Goal: Information Seeking & Learning: Learn about a topic

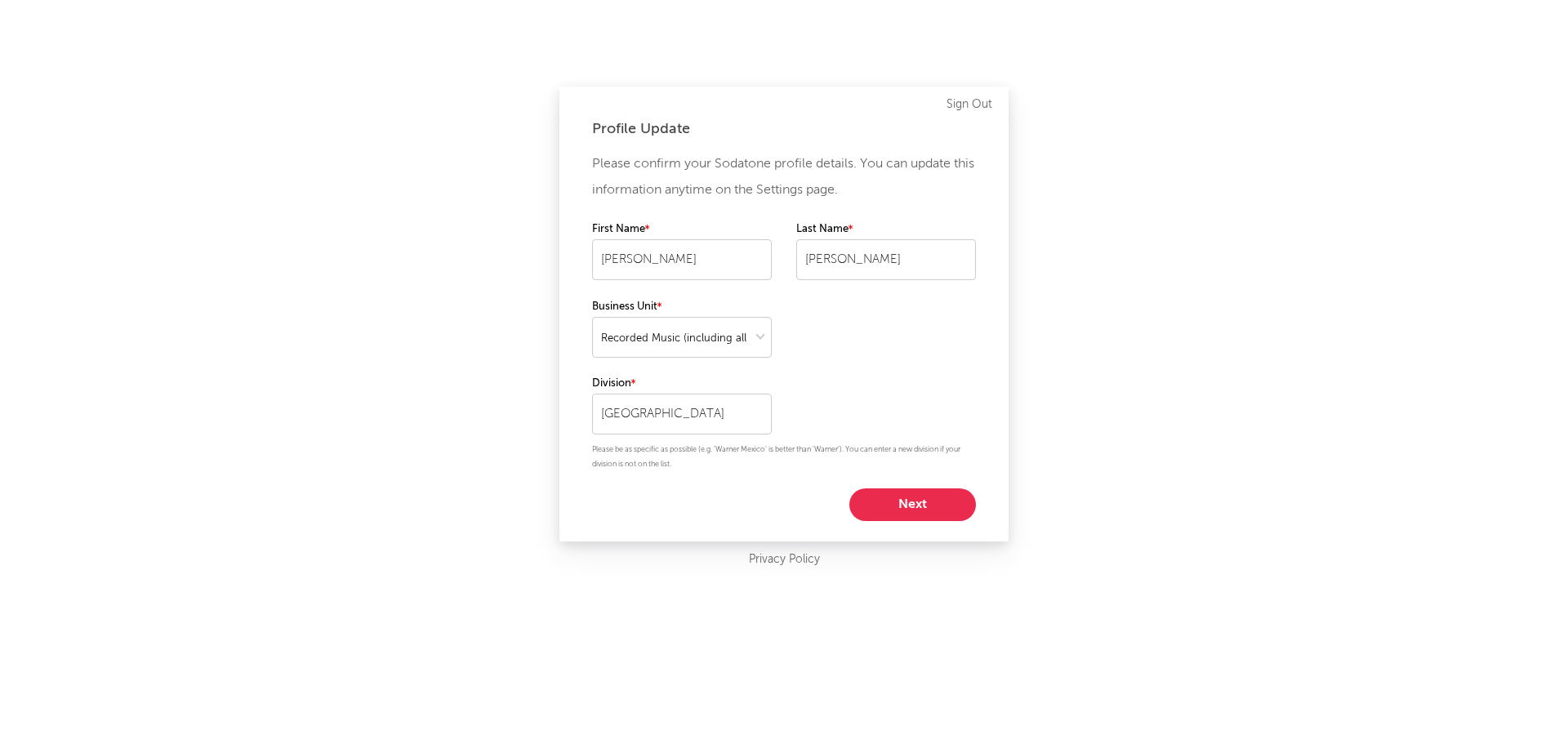
select select "recorded_music"
click at [915, 492] on button "Next" at bounding box center [912, 504] width 127 height 33
select select "marketing"
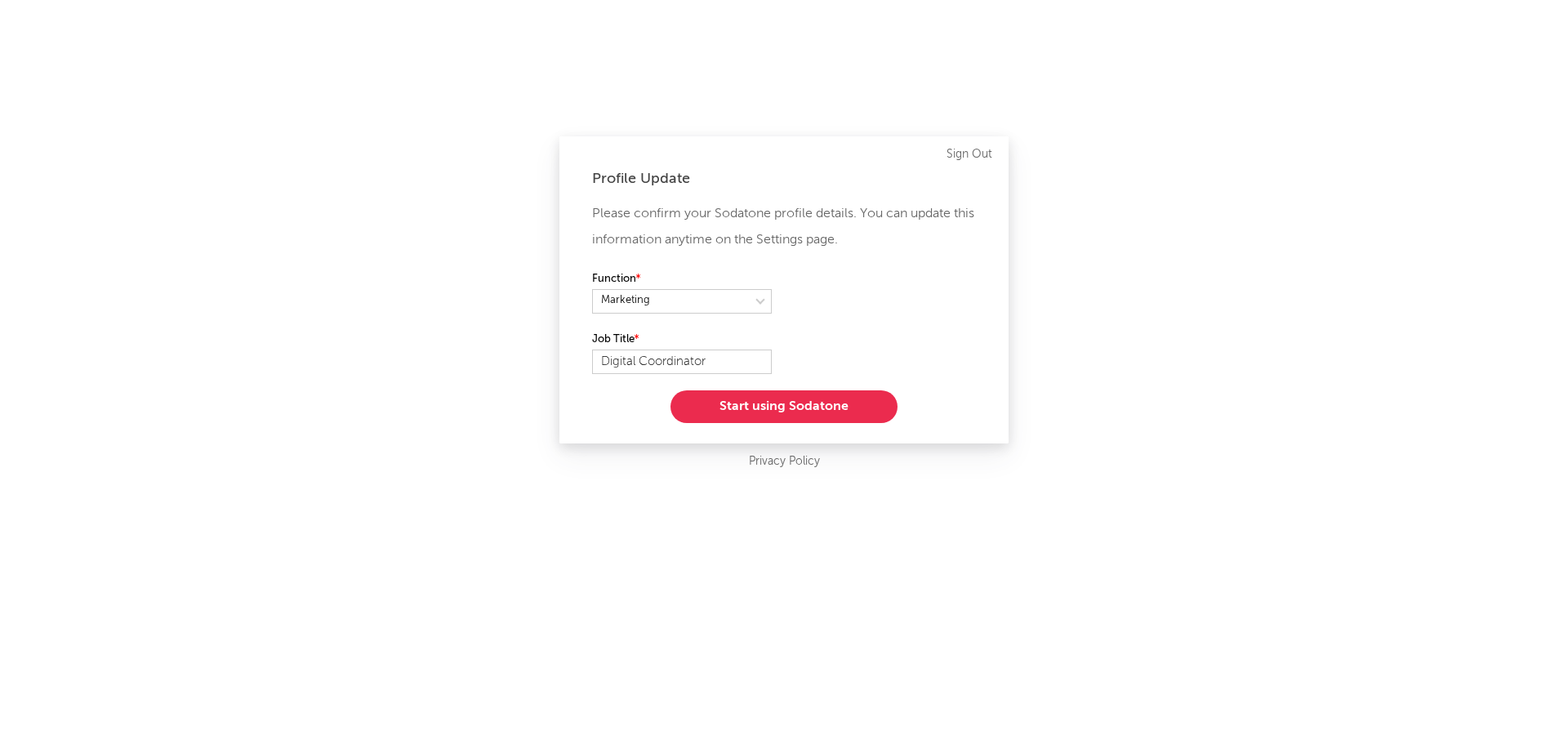
click at [821, 397] on button "Start using Sodatone" at bounding box center [784, 406] width 227 height 33
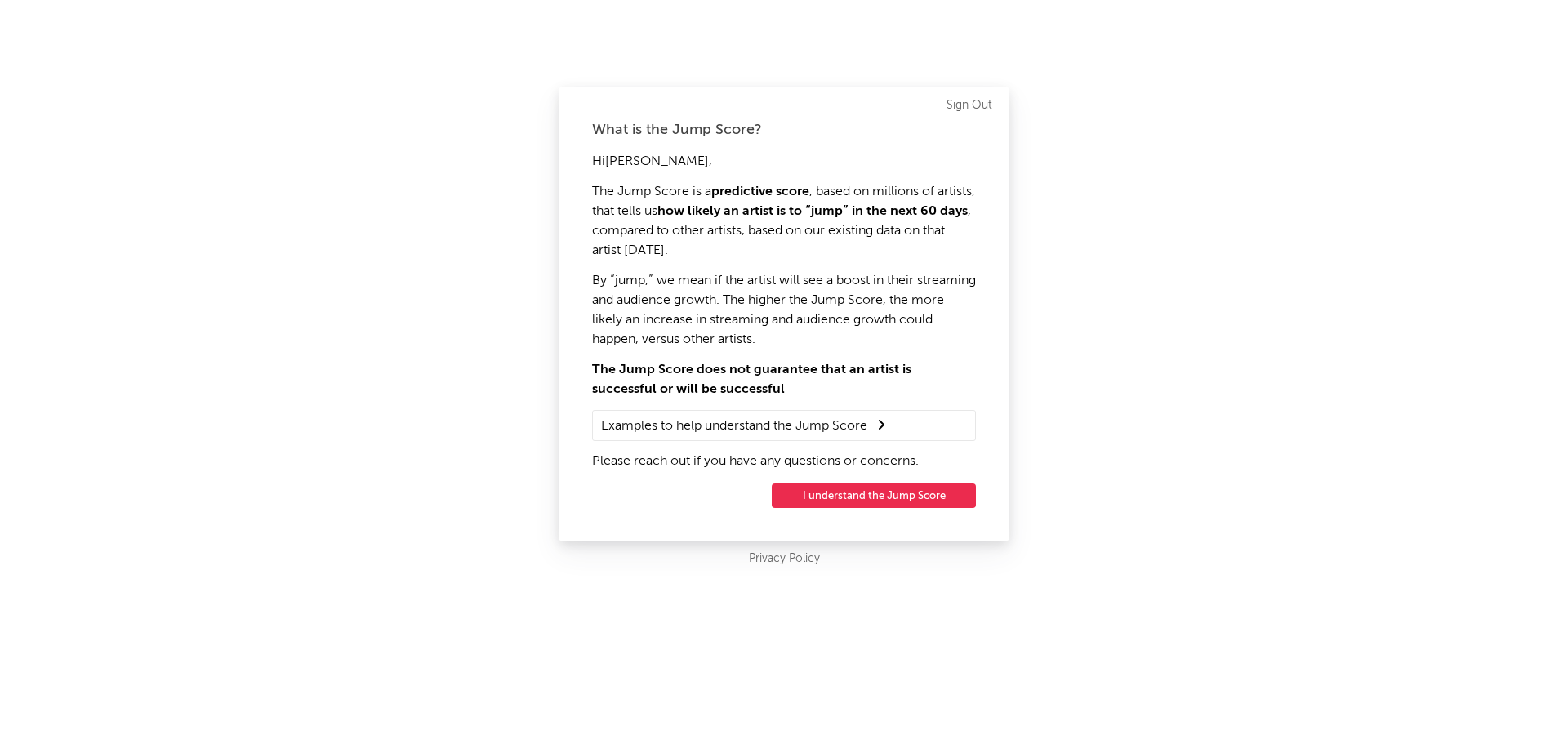
click at [860, 492] on button "I understand the Jump Score" at bounding box center [874, 496] width 204 height 24
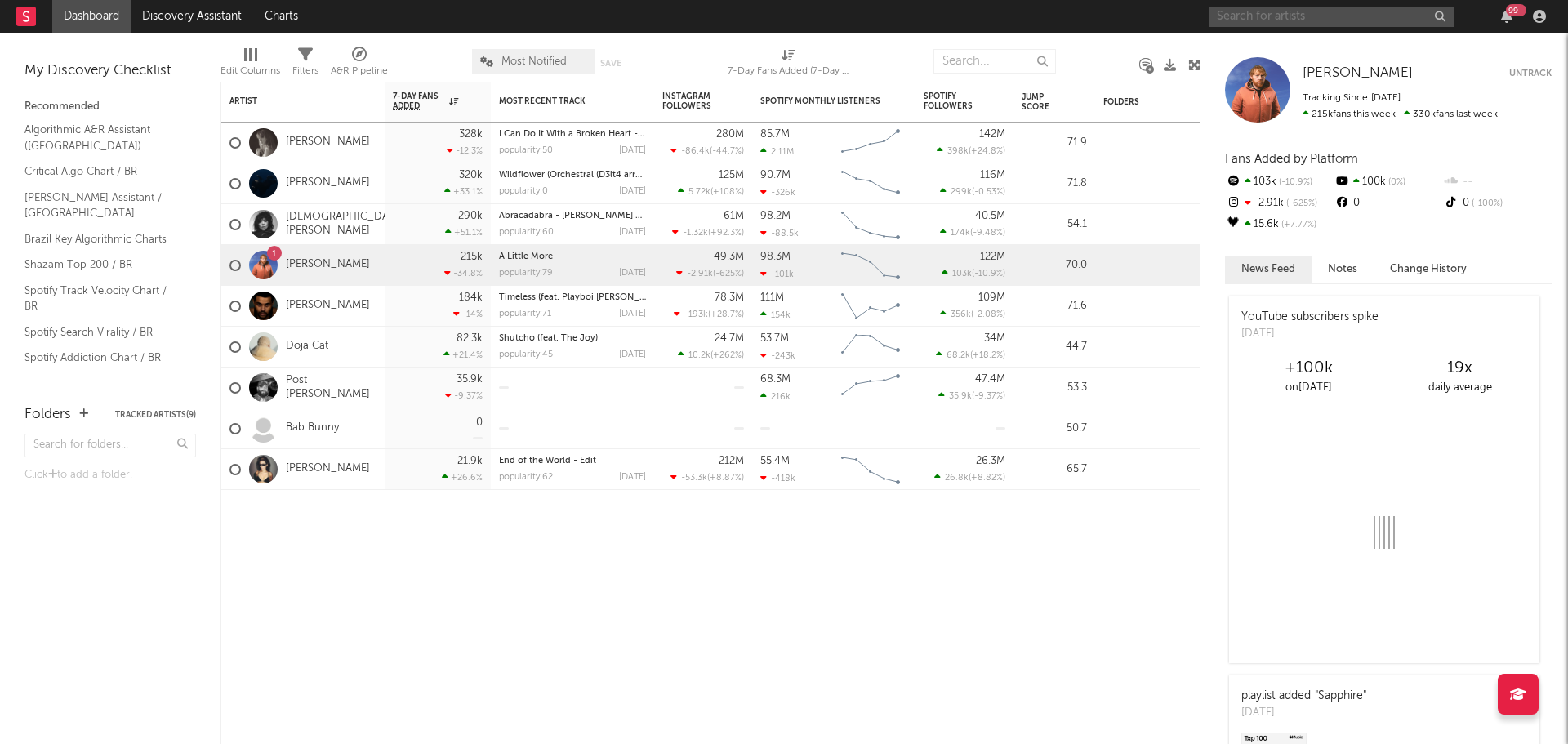
click at [1264, 22] on input "text" at bounding box center [1330, 17] width 245 height 21
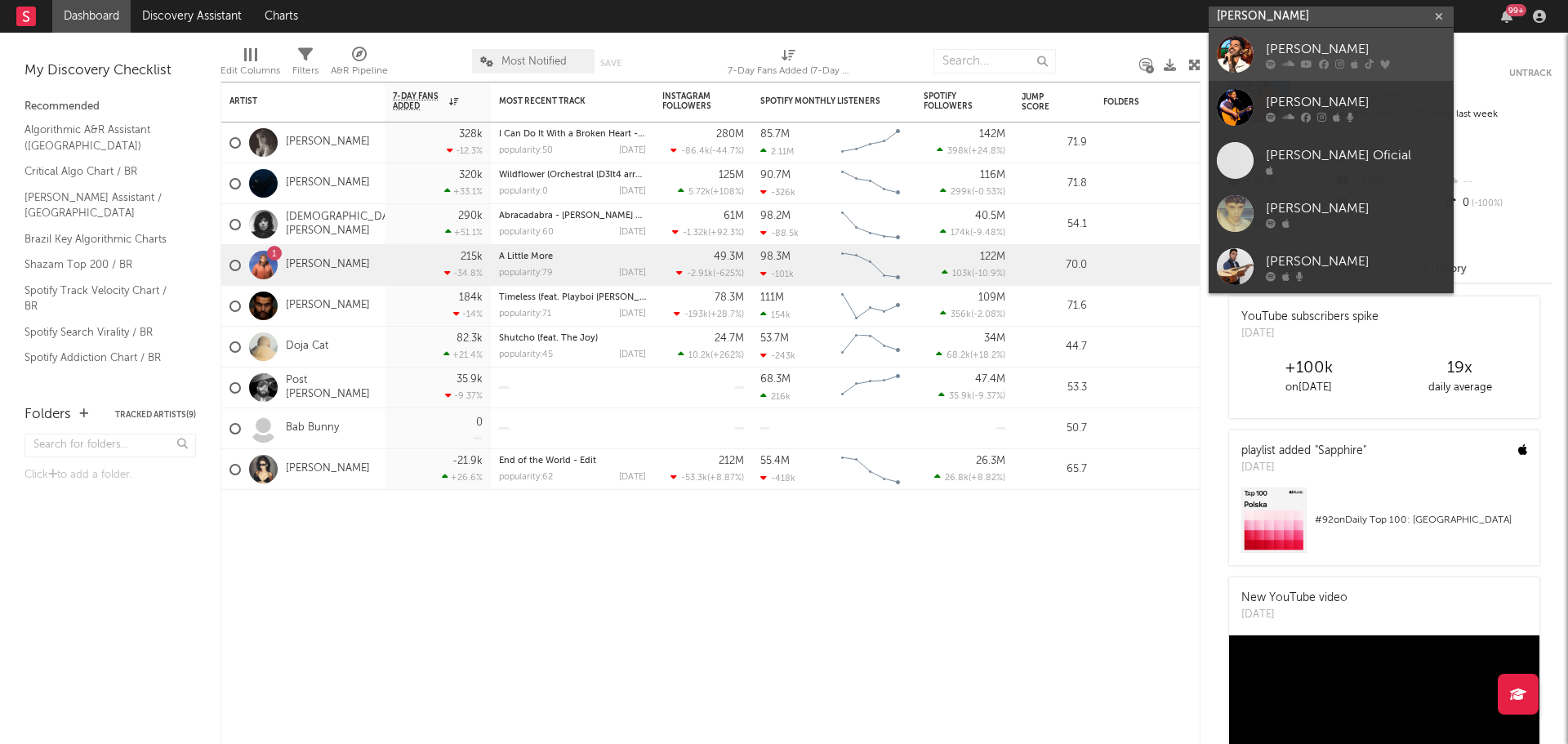
type input "[PERSON_NAME]"
click at [1303, 55] on div "[PERSON_NAME]" at bounding box center [1355, 49] width 180 height 20
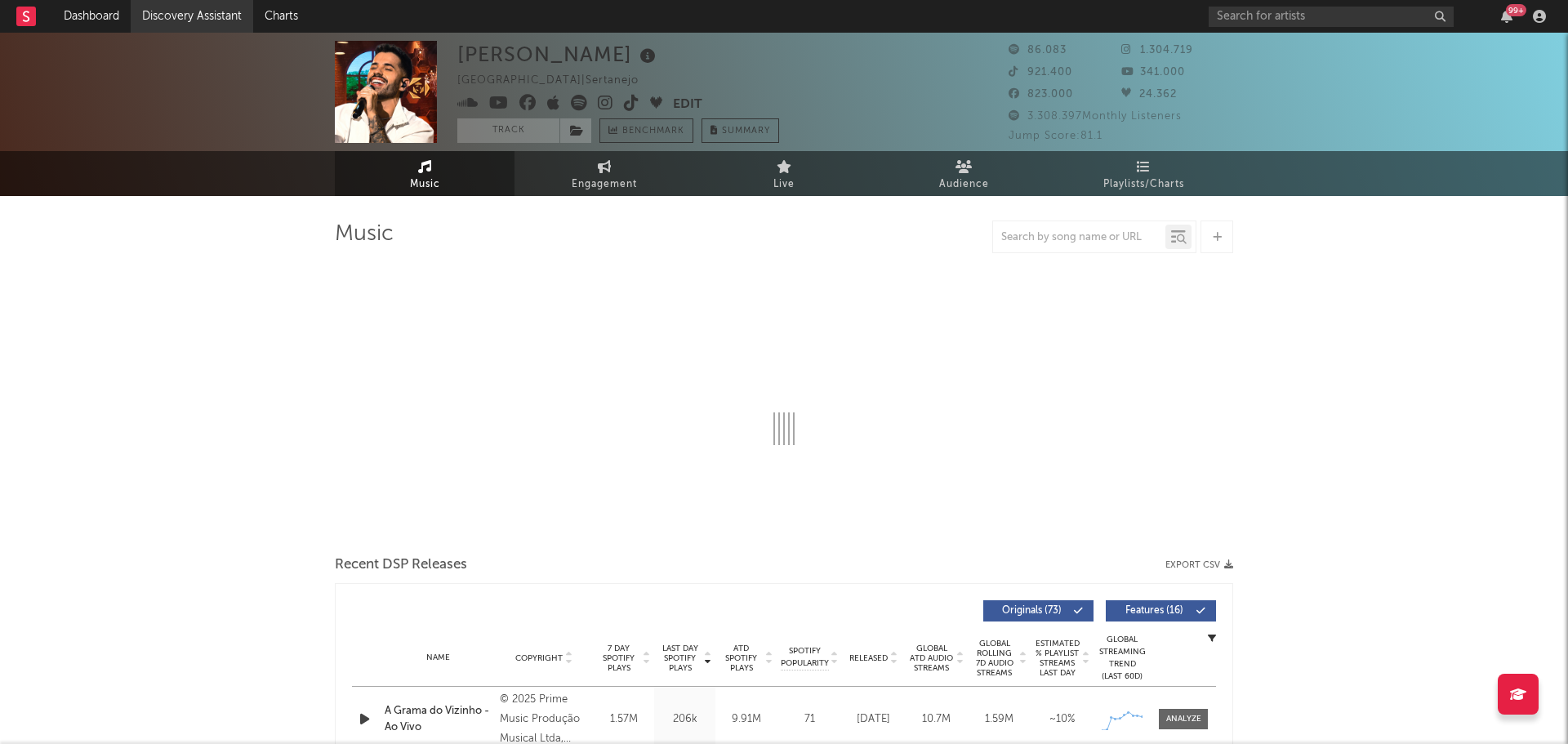
select select "6m"
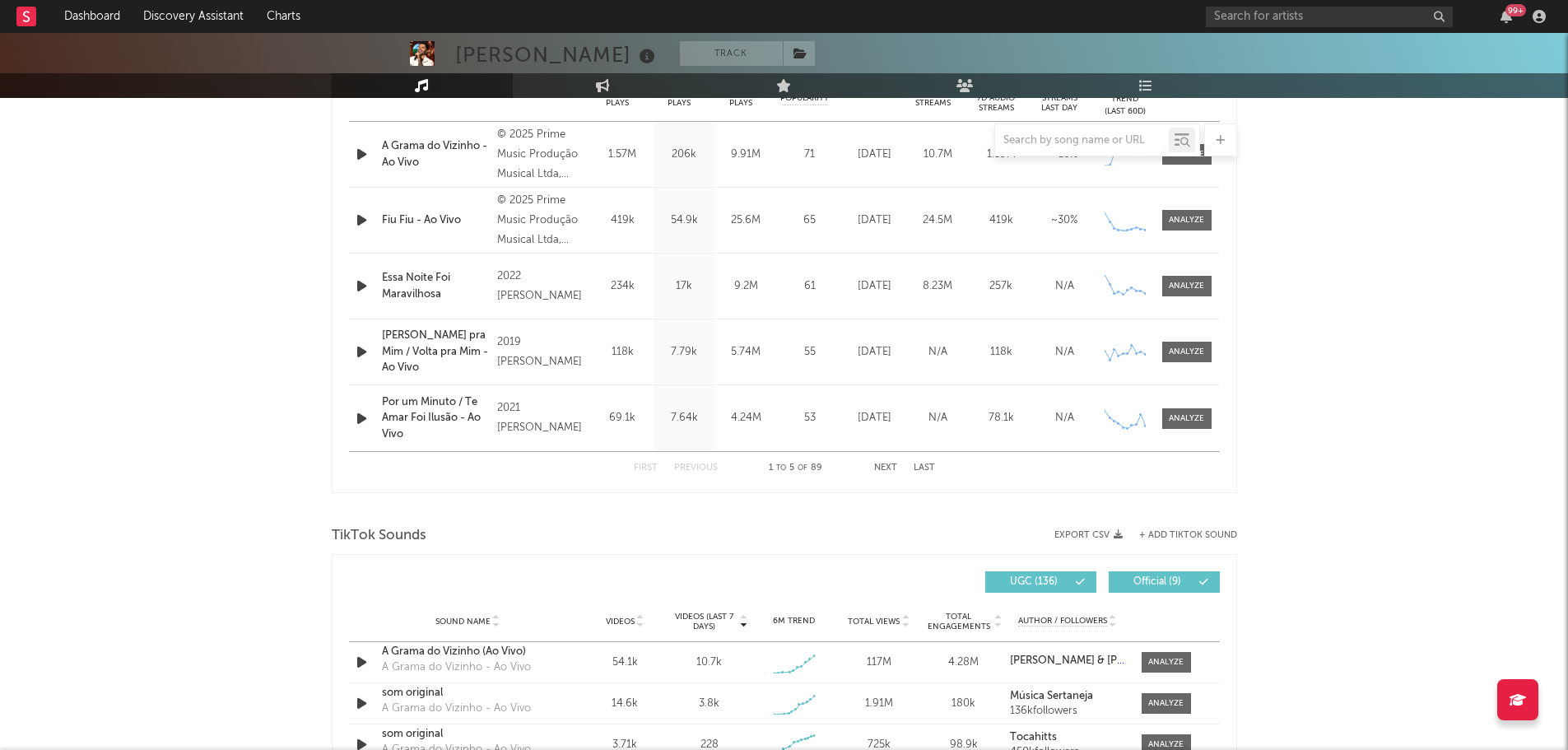
scroll to position [823, 0]
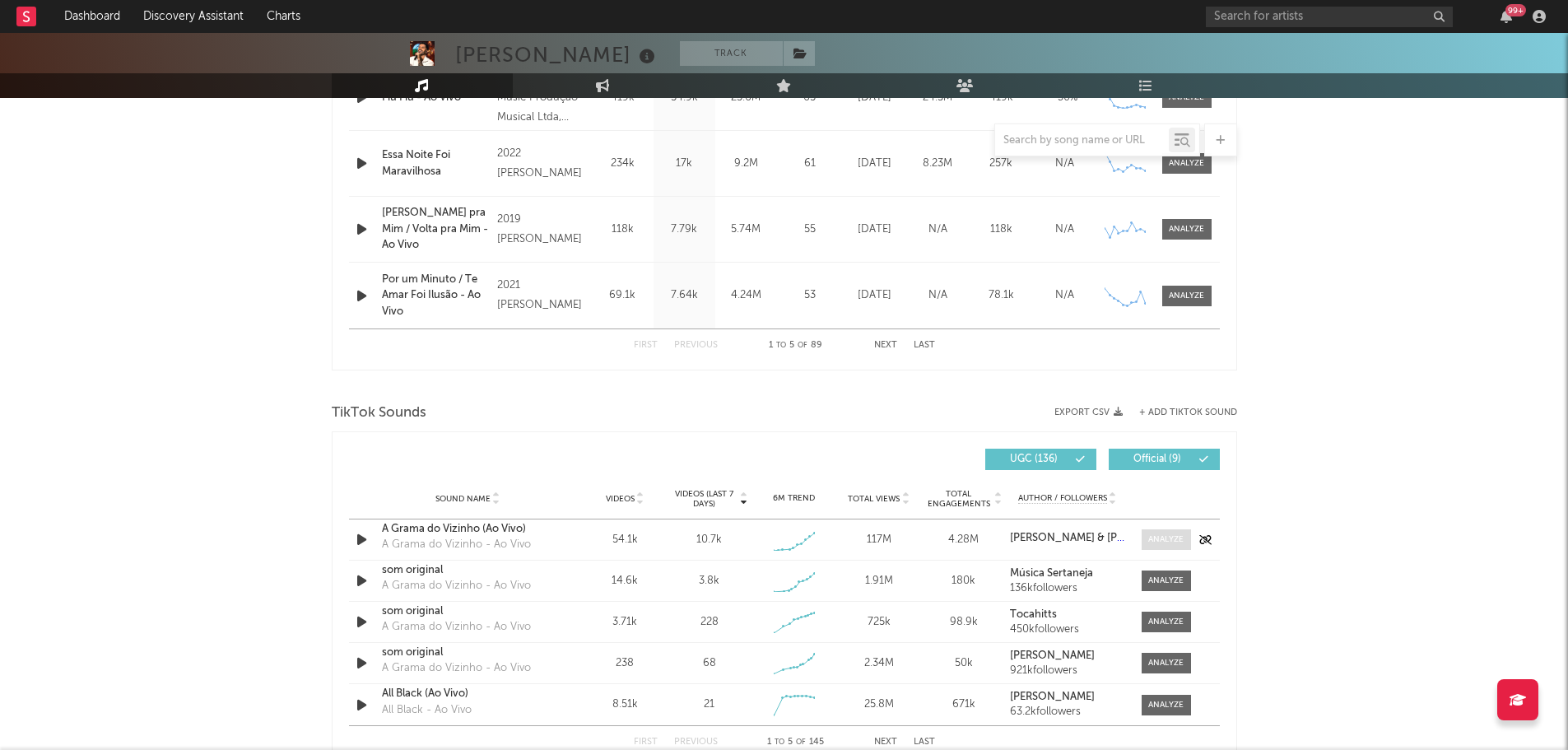
click at [1185, 533] on span at bounding box center [1166, 539] width 49 height 21
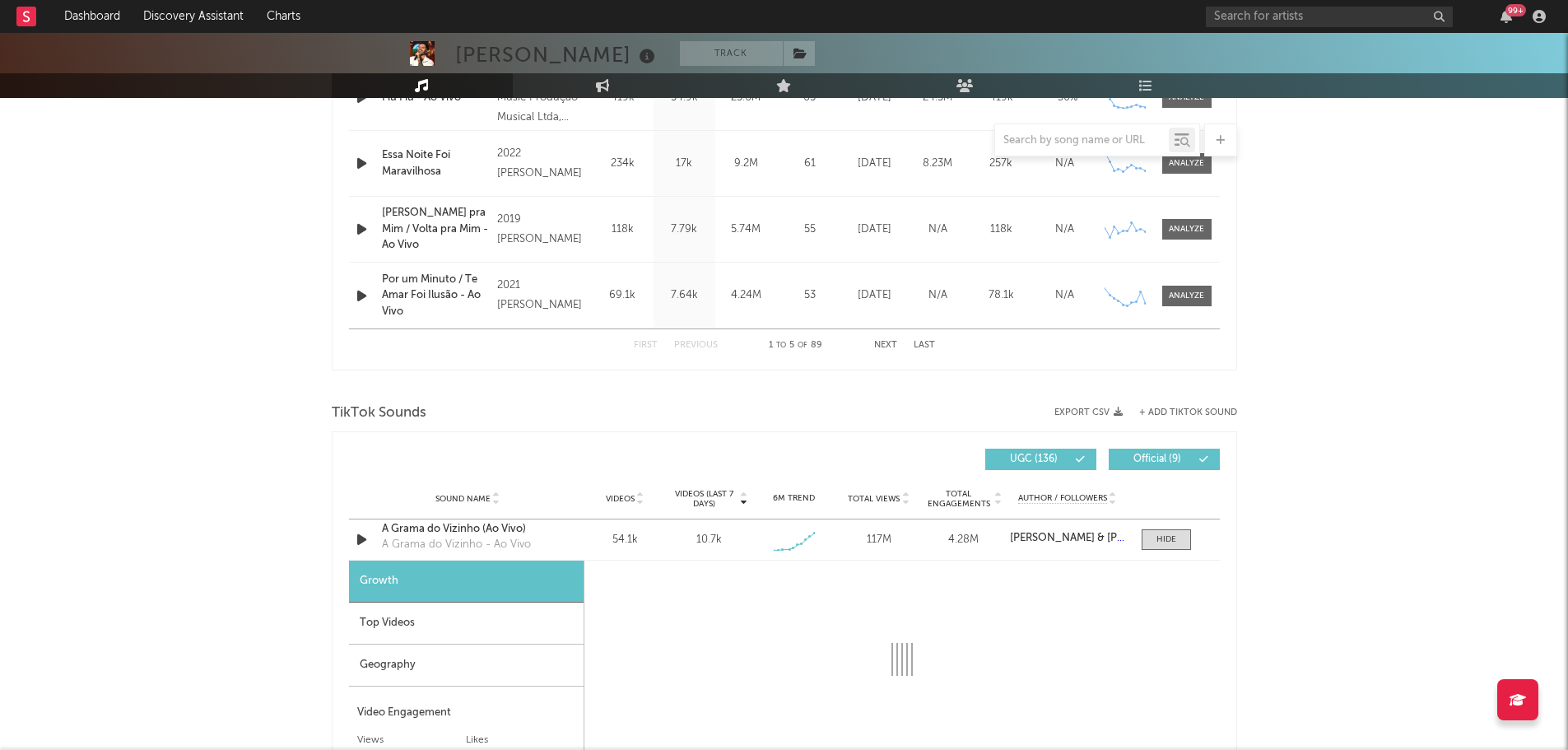
select select "1w"
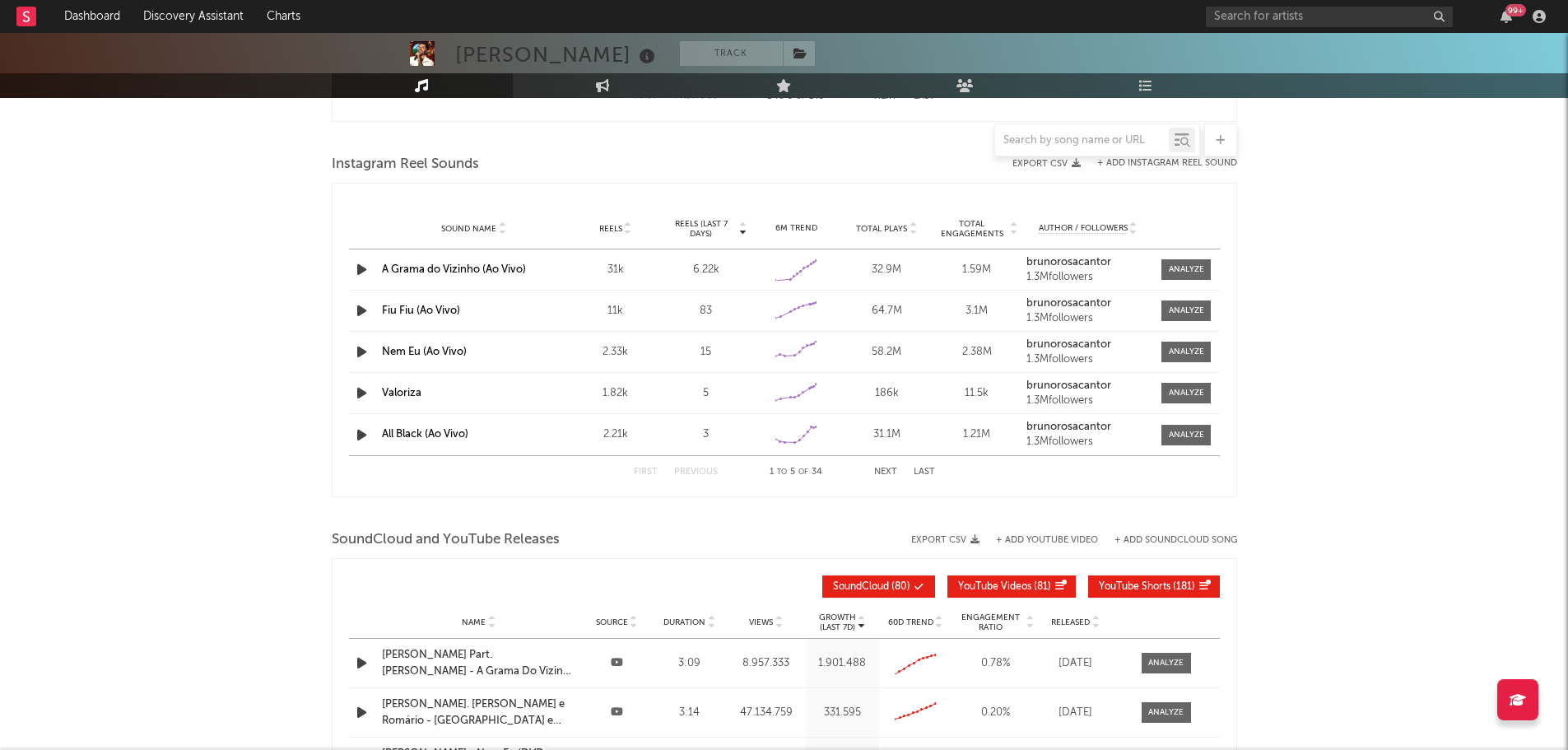
scroll to position [1893, 0]
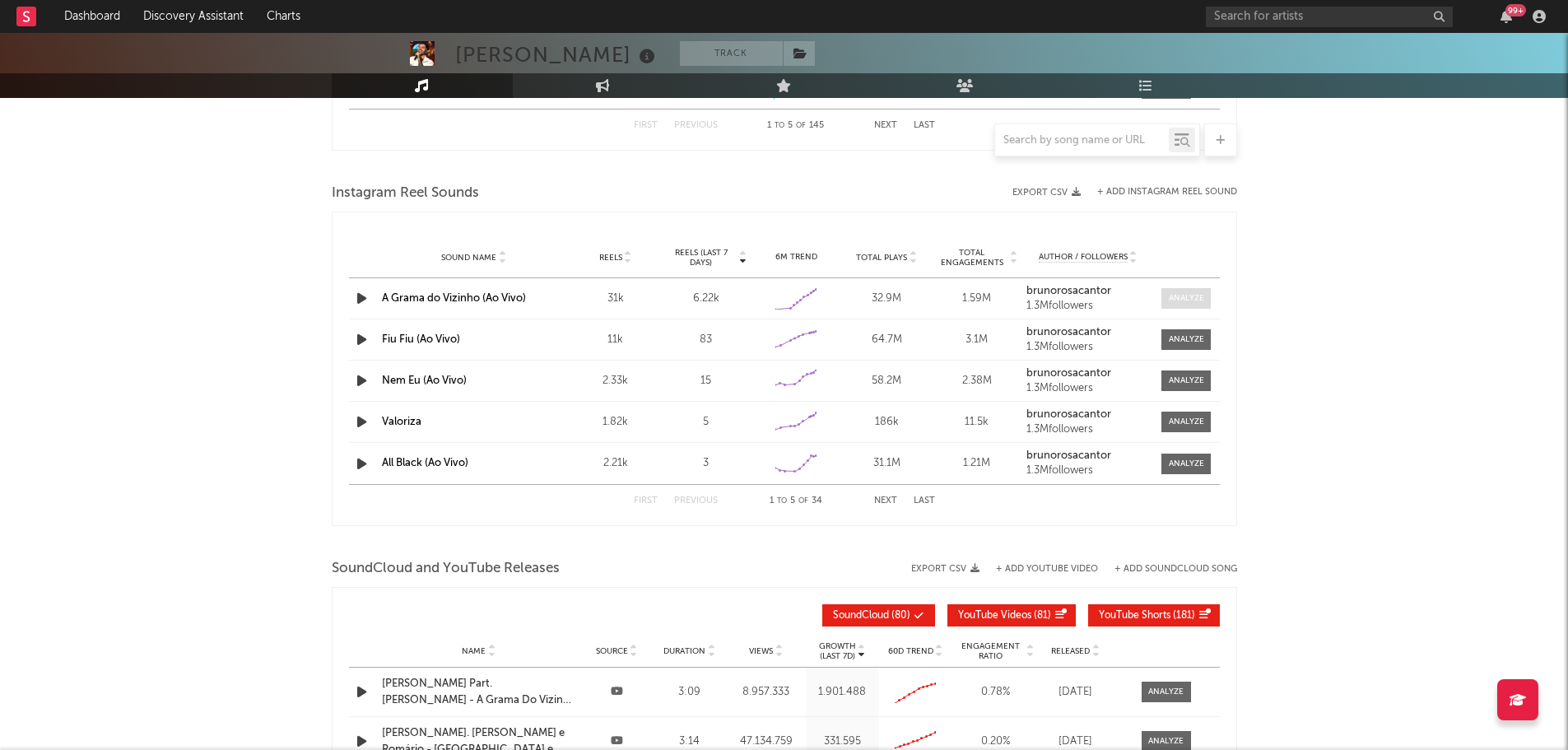
click at [1191, 294] on div at bounding box center [1185, 298] width 35 height 12
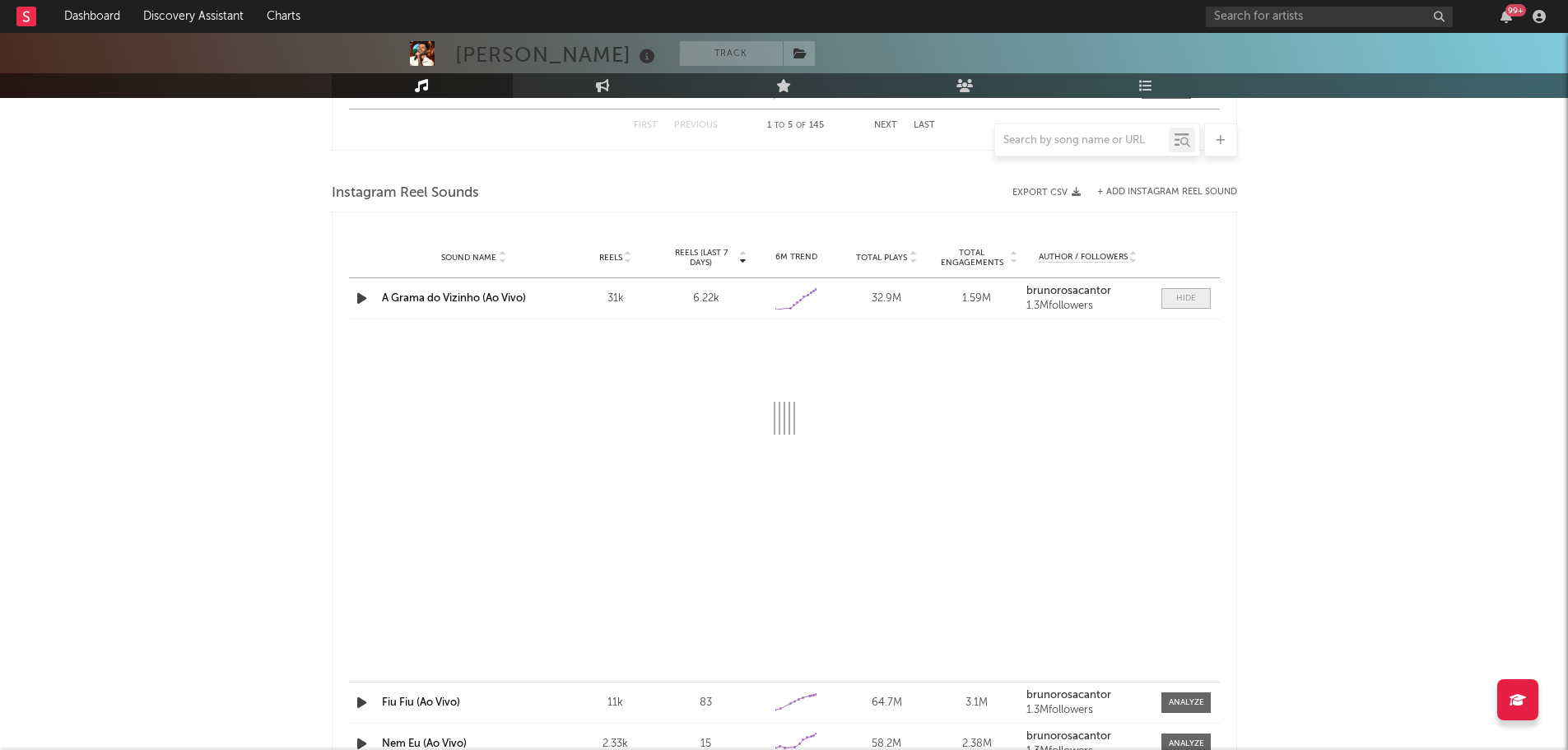
select select "1w"
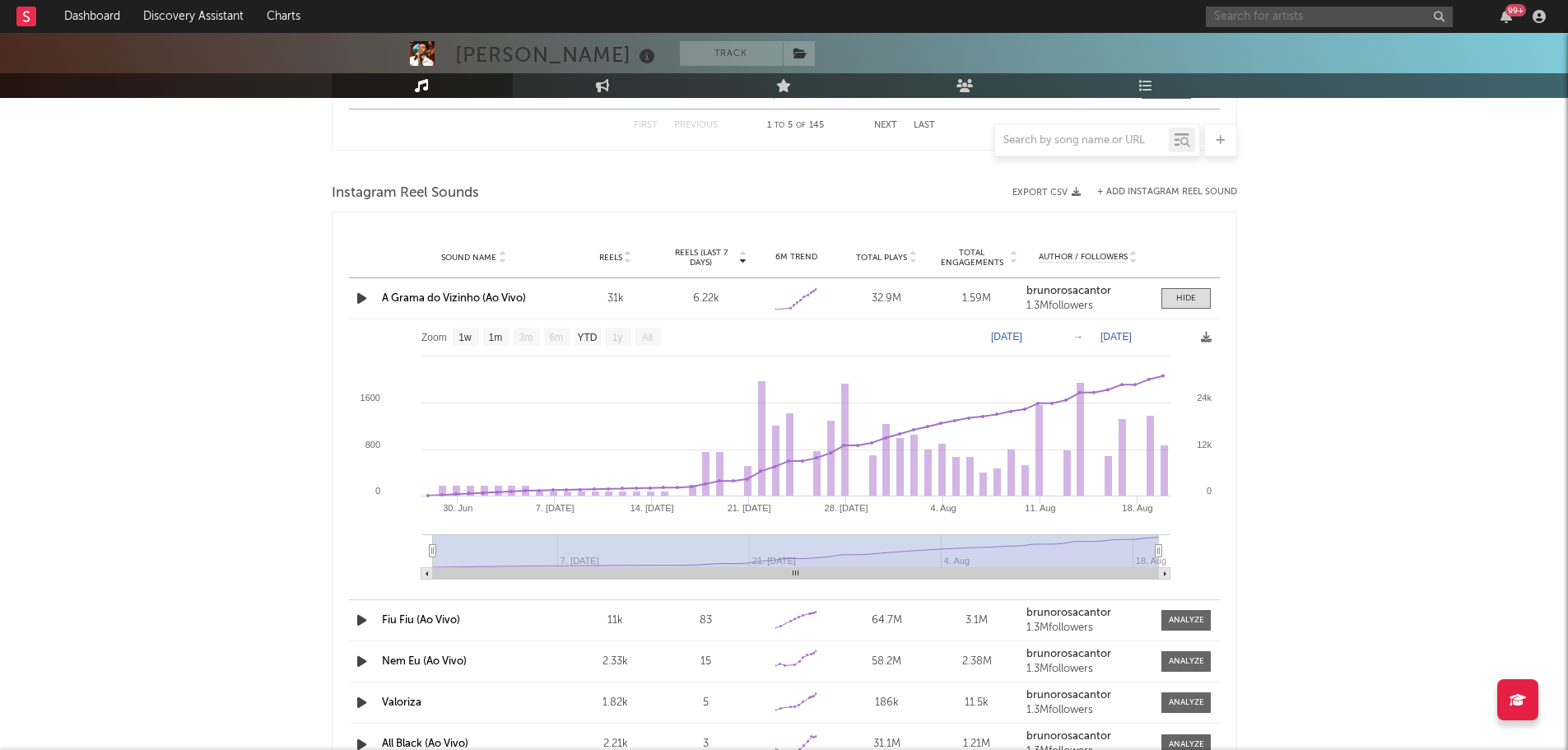
click at [1274, 18] on input "text" at bounding box center [1328, 17] width 247 height 21
click at [1309, 16] on input "[PERSON_NAME]" at bounding box center [1328, 17] width 247 height 21
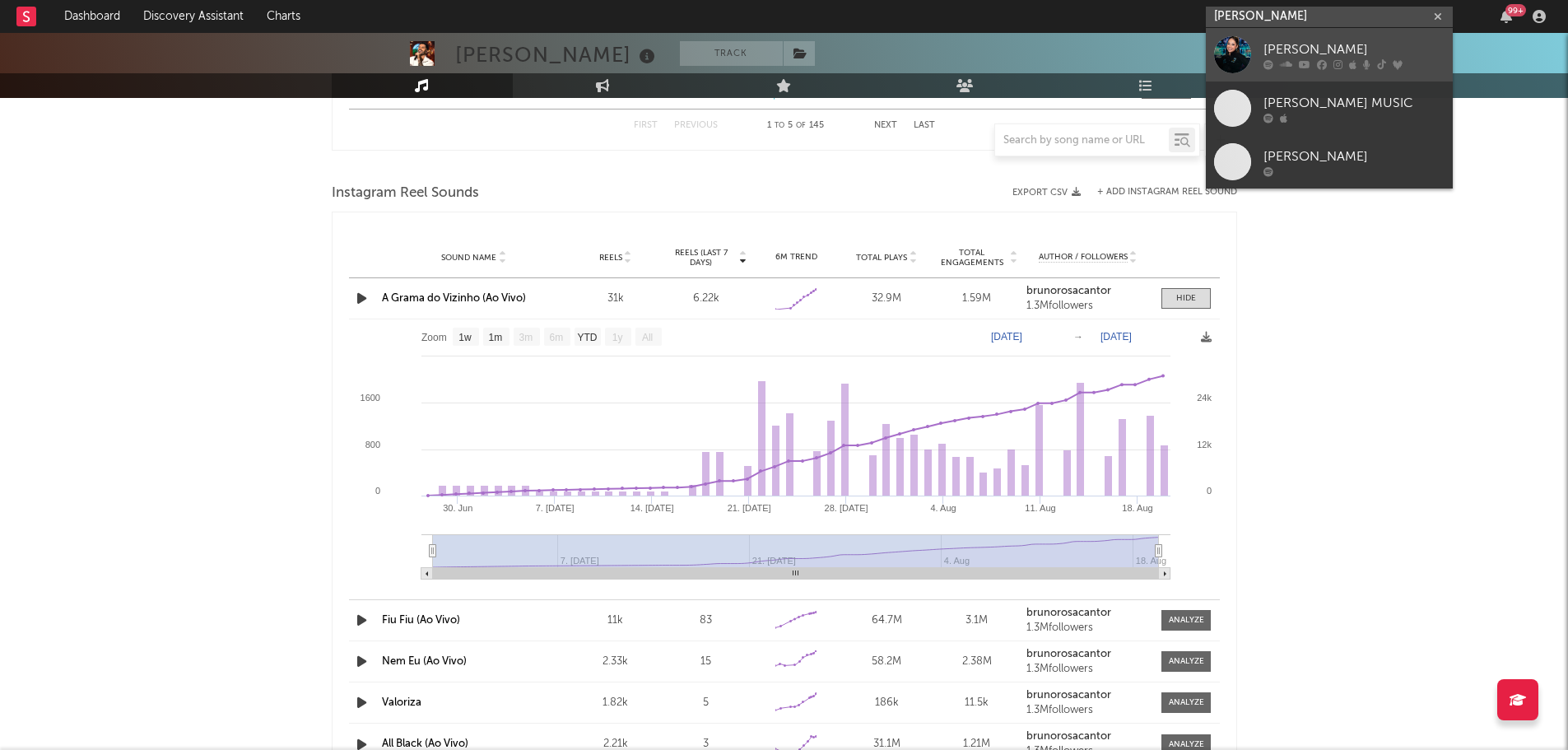
type input "[PERSON_NAME]"
click at [1301, 43] on div "[PERSON_NAME]" at bounding box center [1354, 49] width 181 height 20
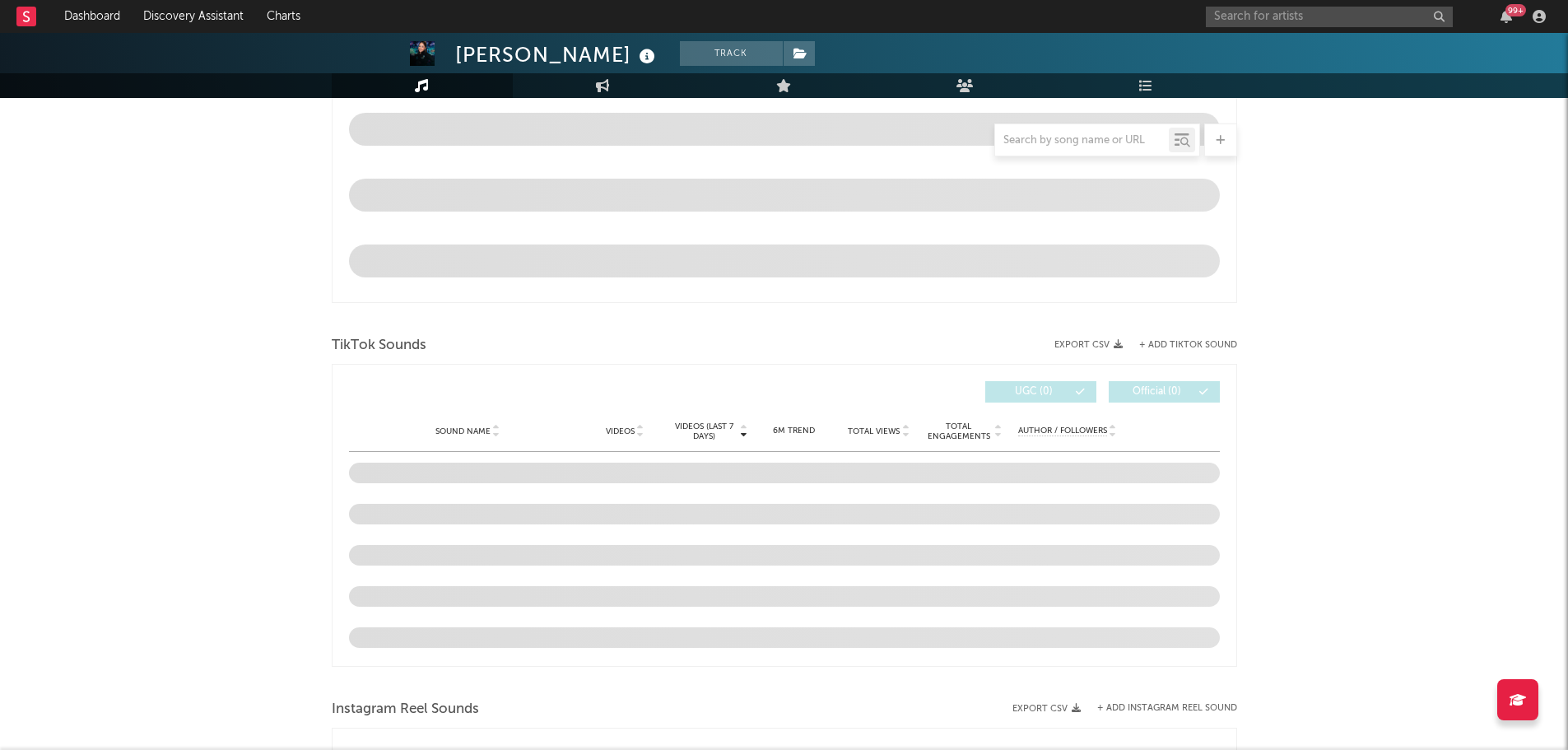
select select "6m"
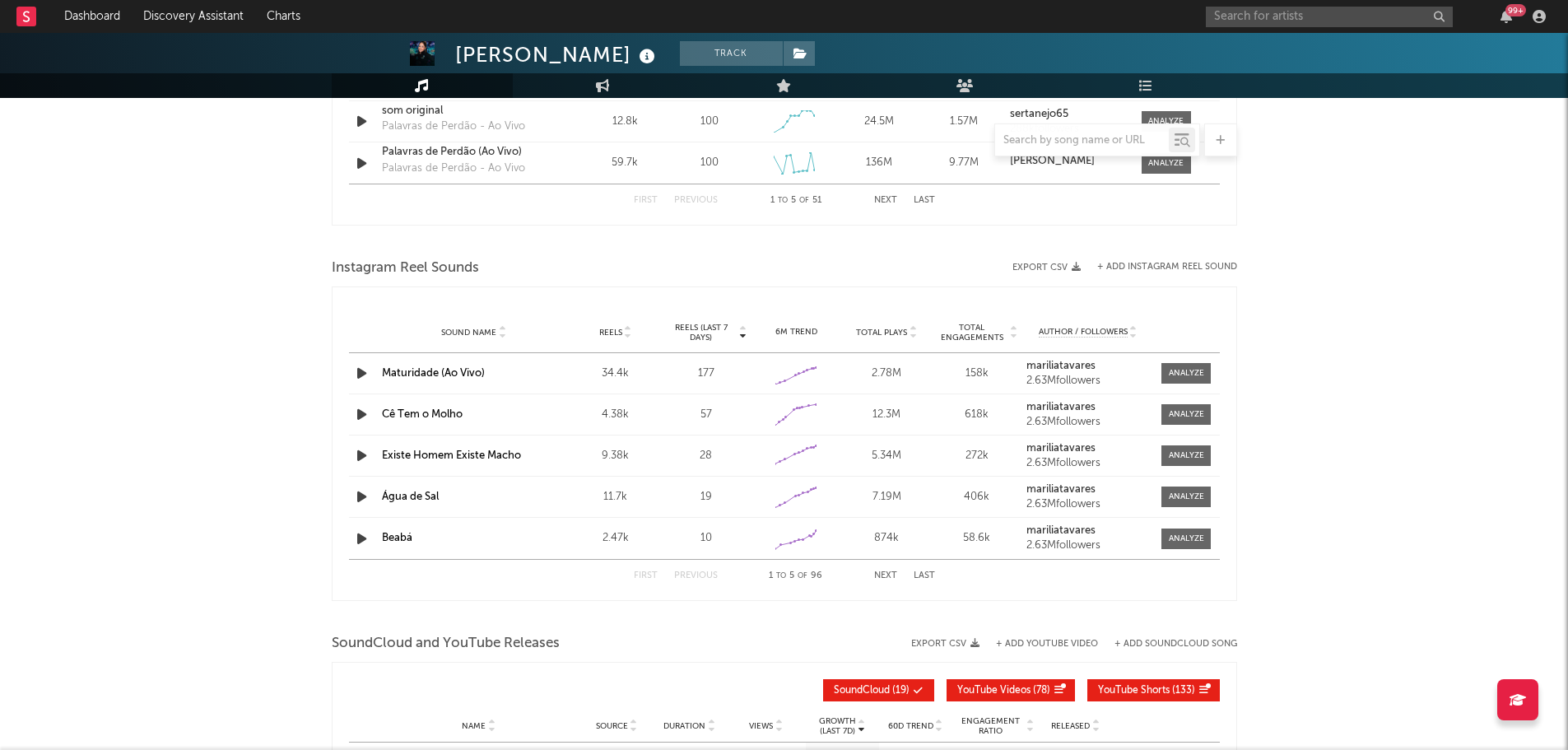
scroll to position [1200, 0]
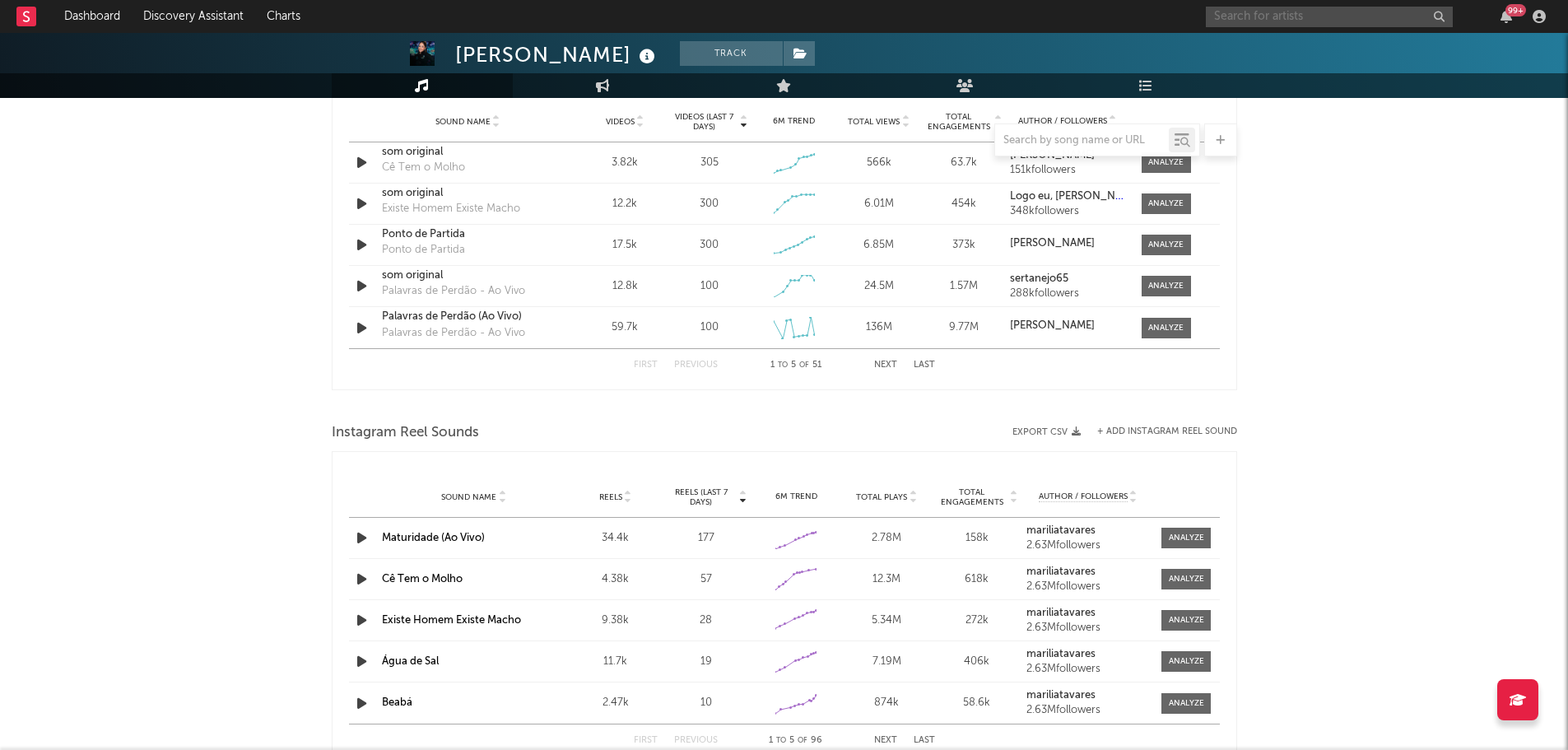
click at [1323, 23] on input "text" at bounding box center [1328, 17] width 247 height 21
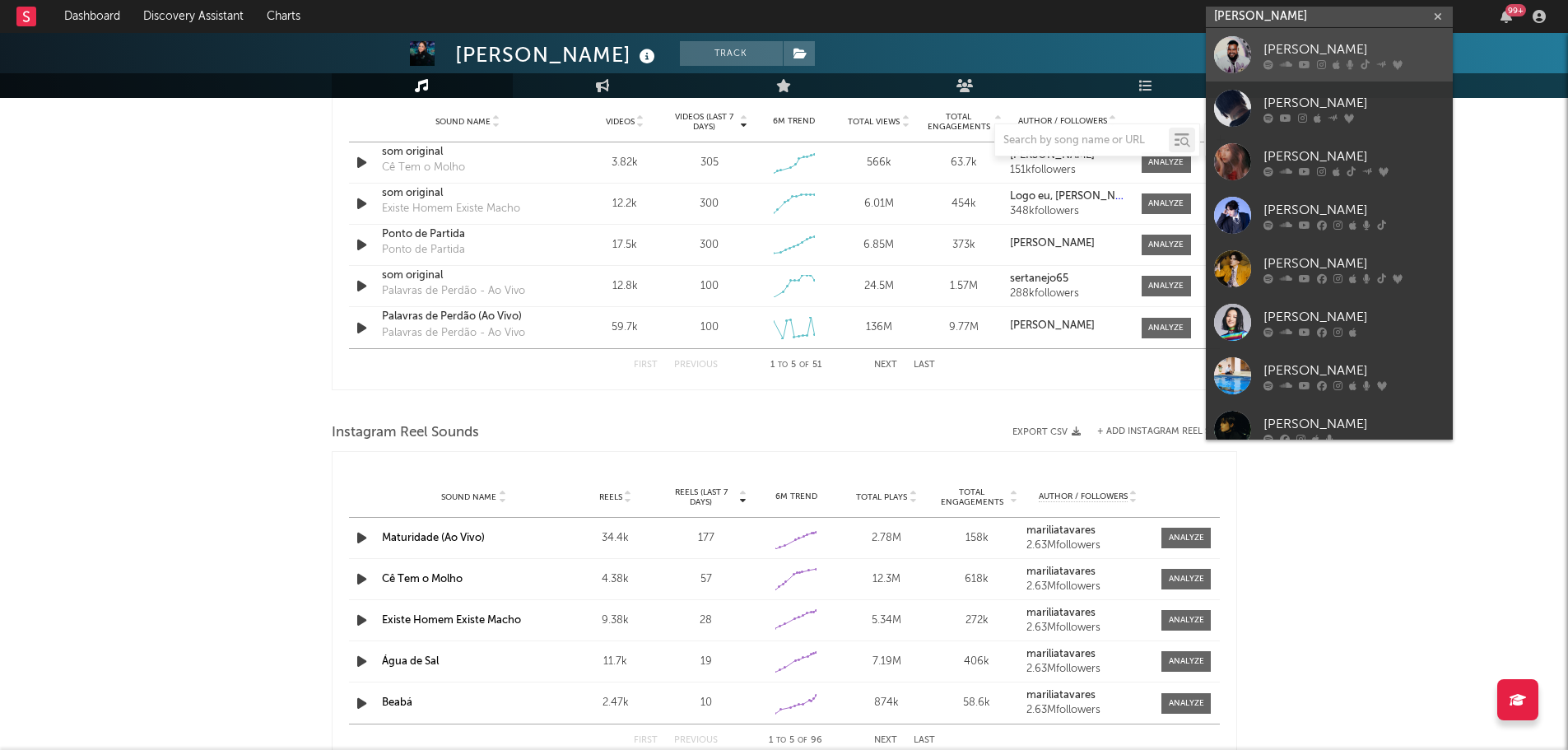
type input "[PERSON_NAME]"
click at [1315, 58] on div "[PERSON_NAME]" at bounding box center [1354, 49] width 181 height 20
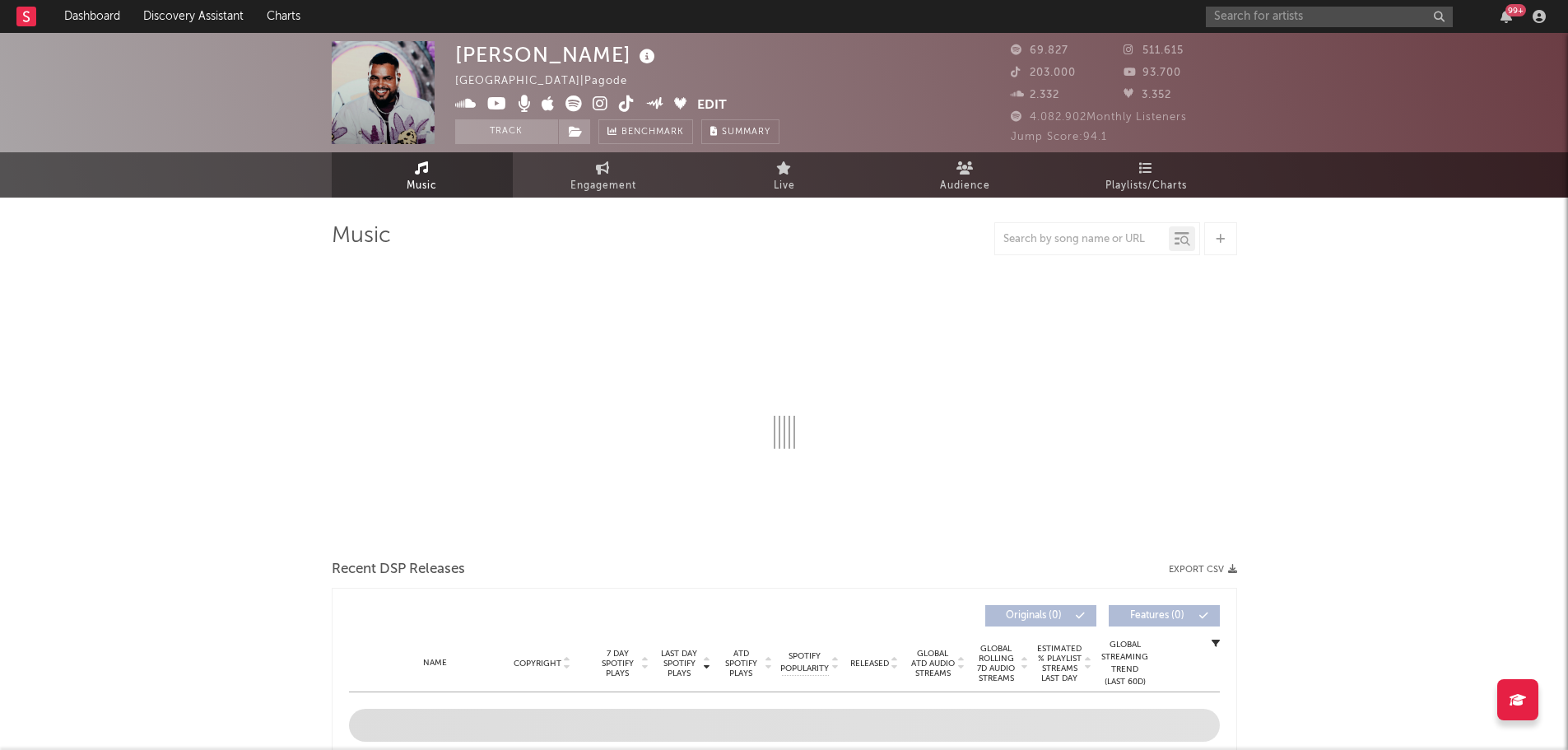
select select "6m"
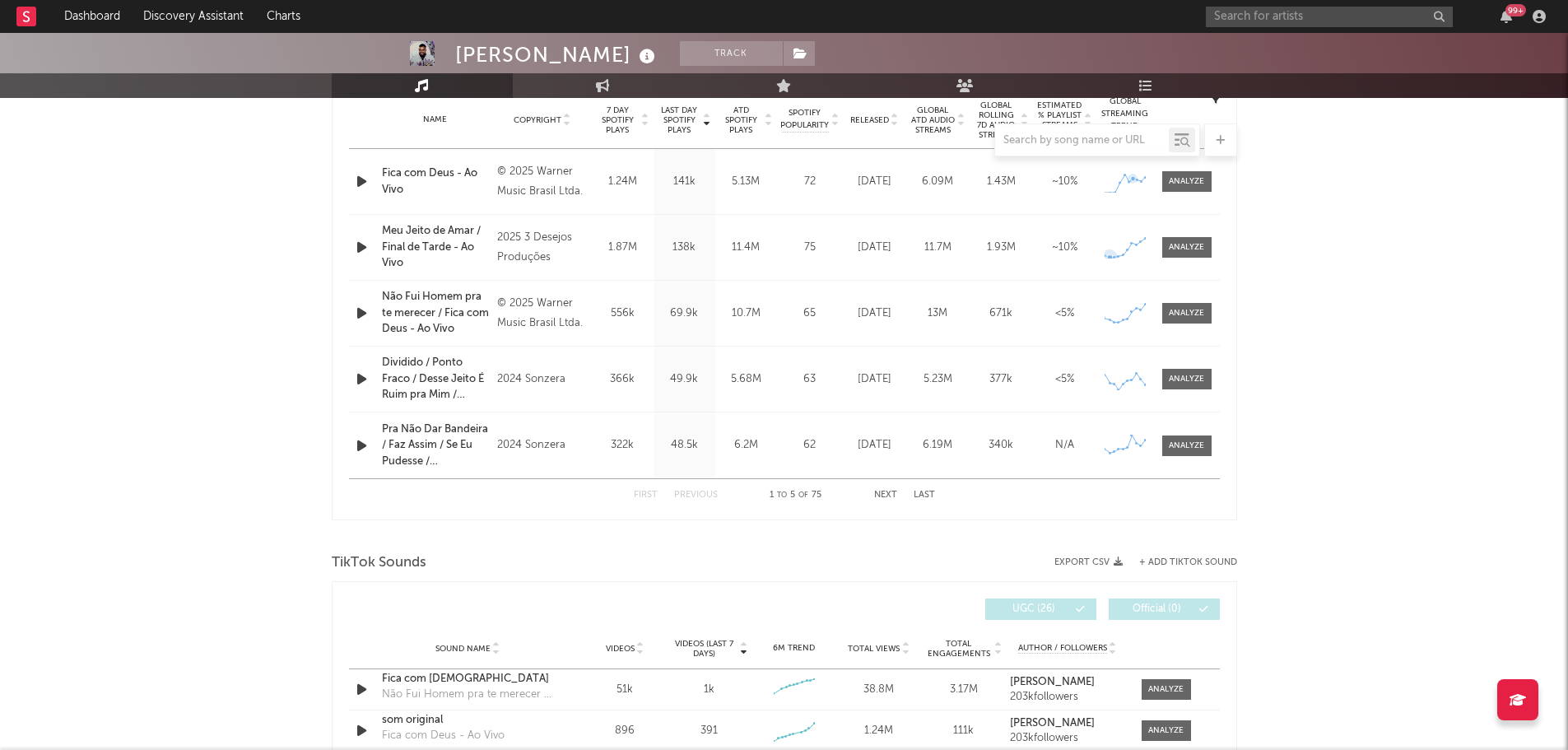
scroll to position [823, 0]
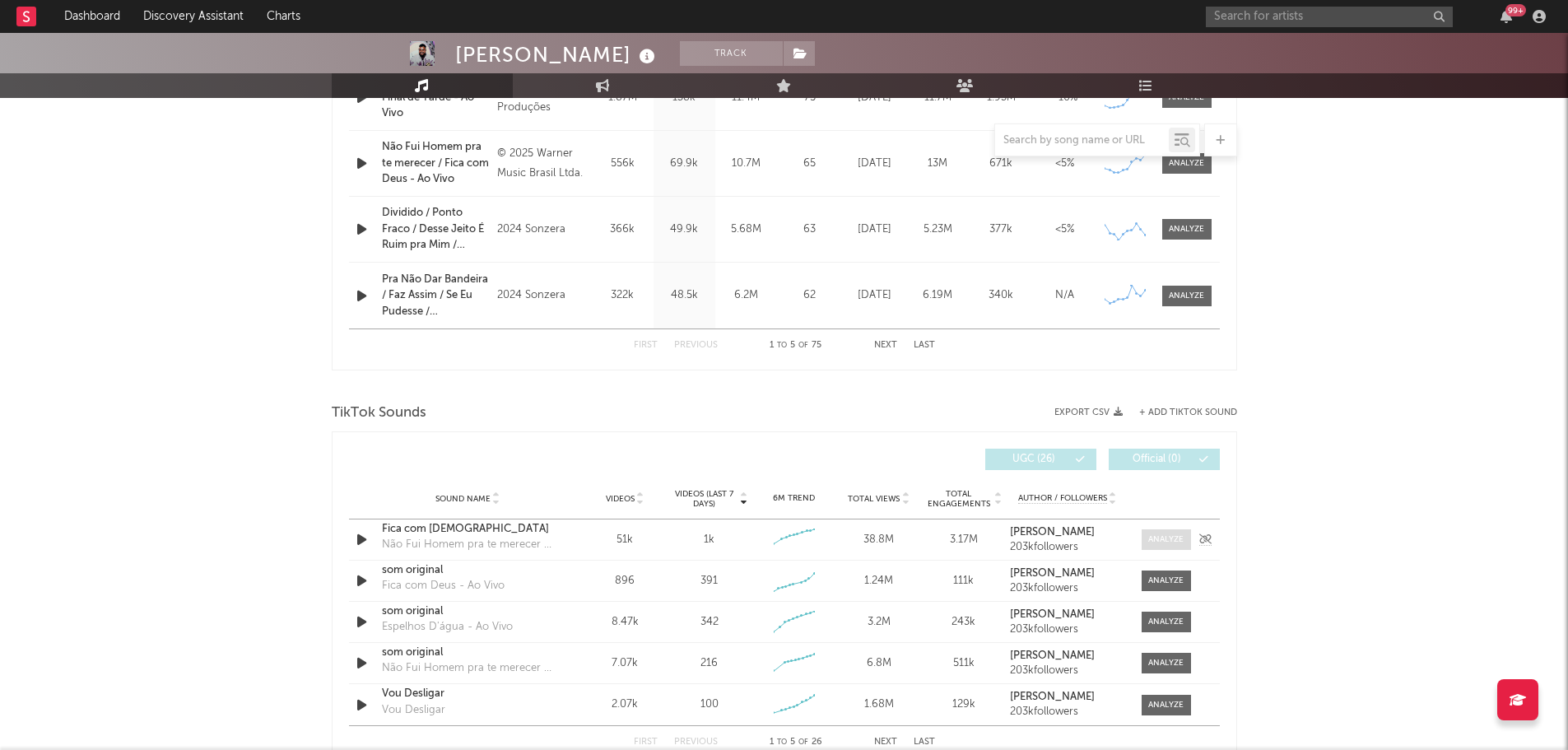
click at [1141, 533] on span at bounding box center [1166, 539] width 49 height 21
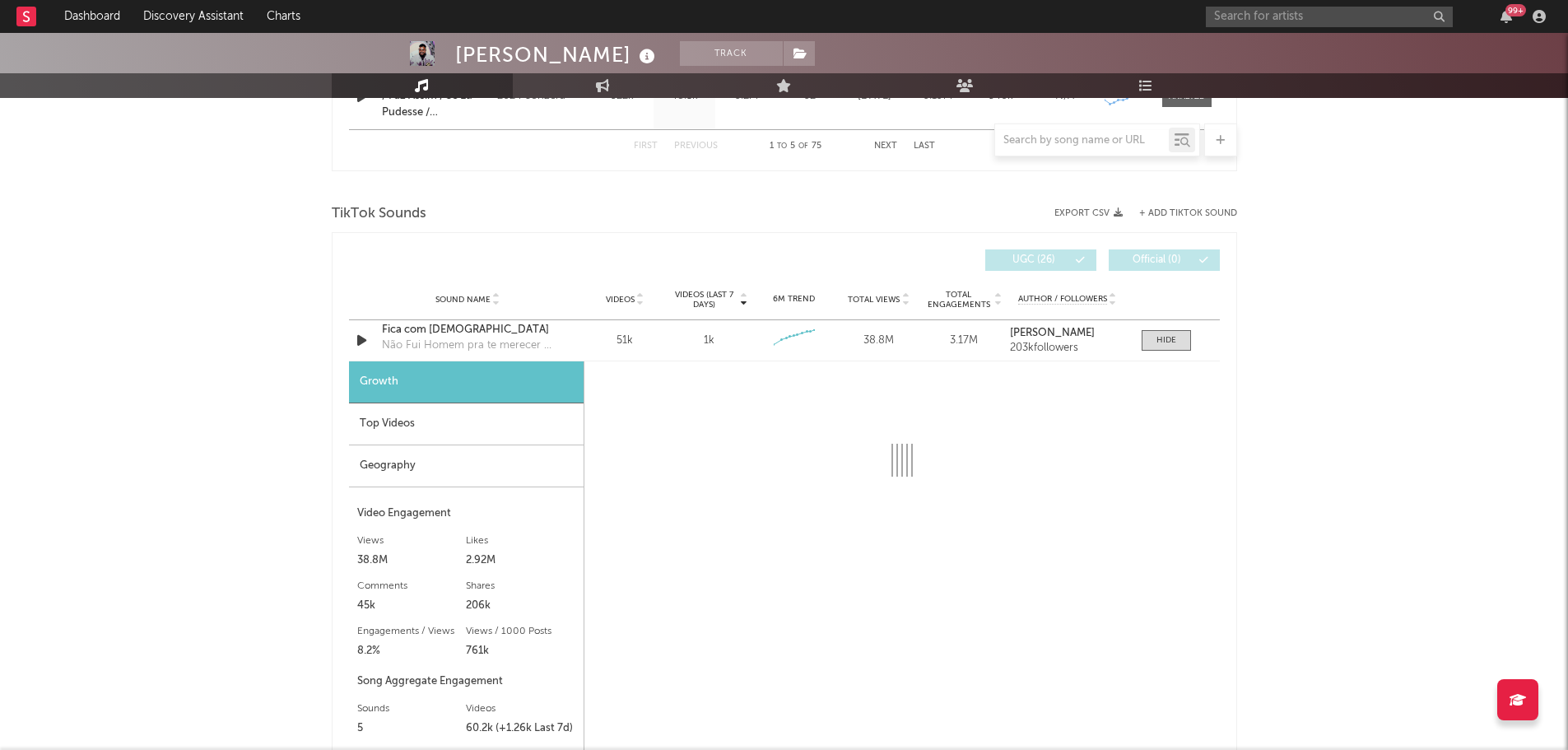
scroll to position [1070, 0]
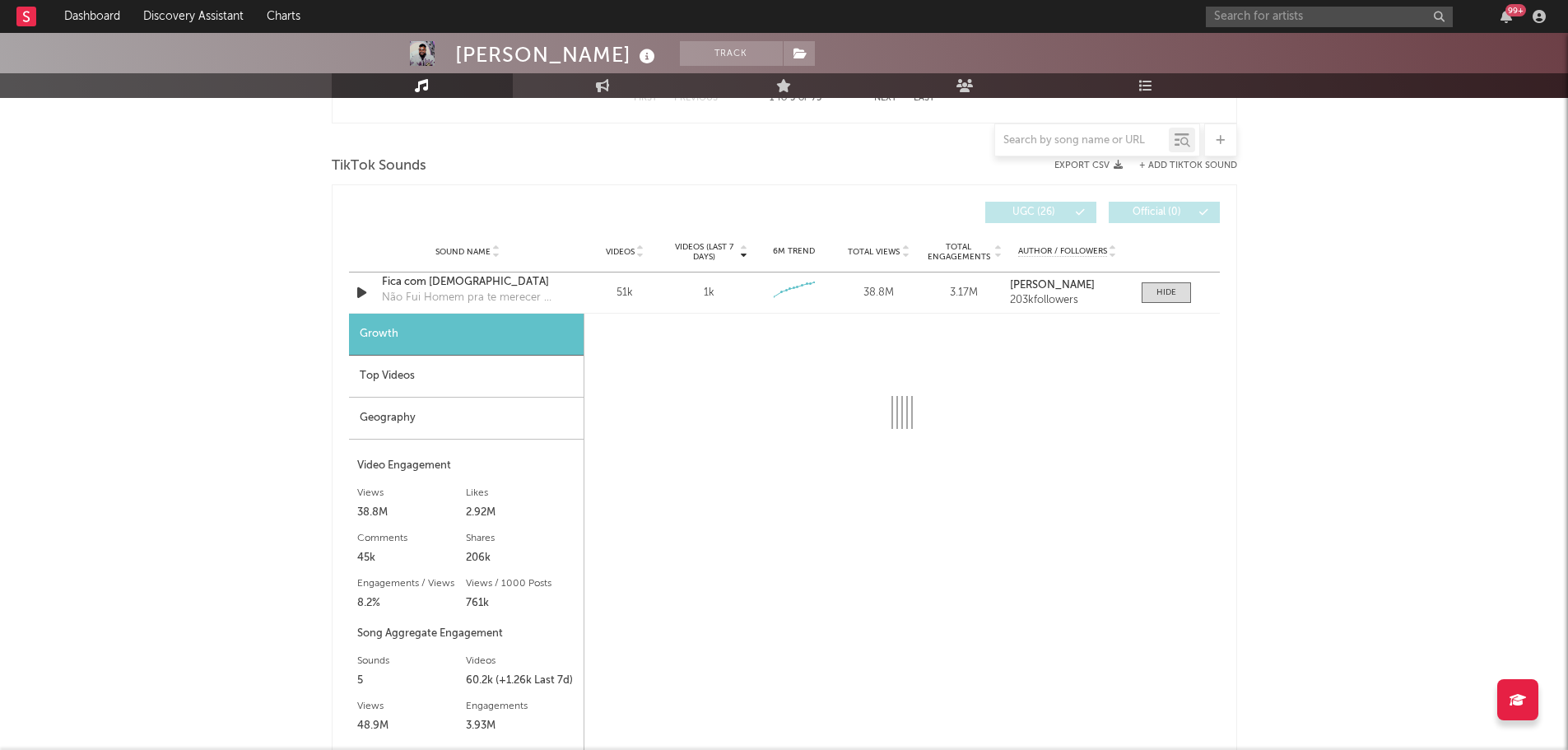
select select "6m"
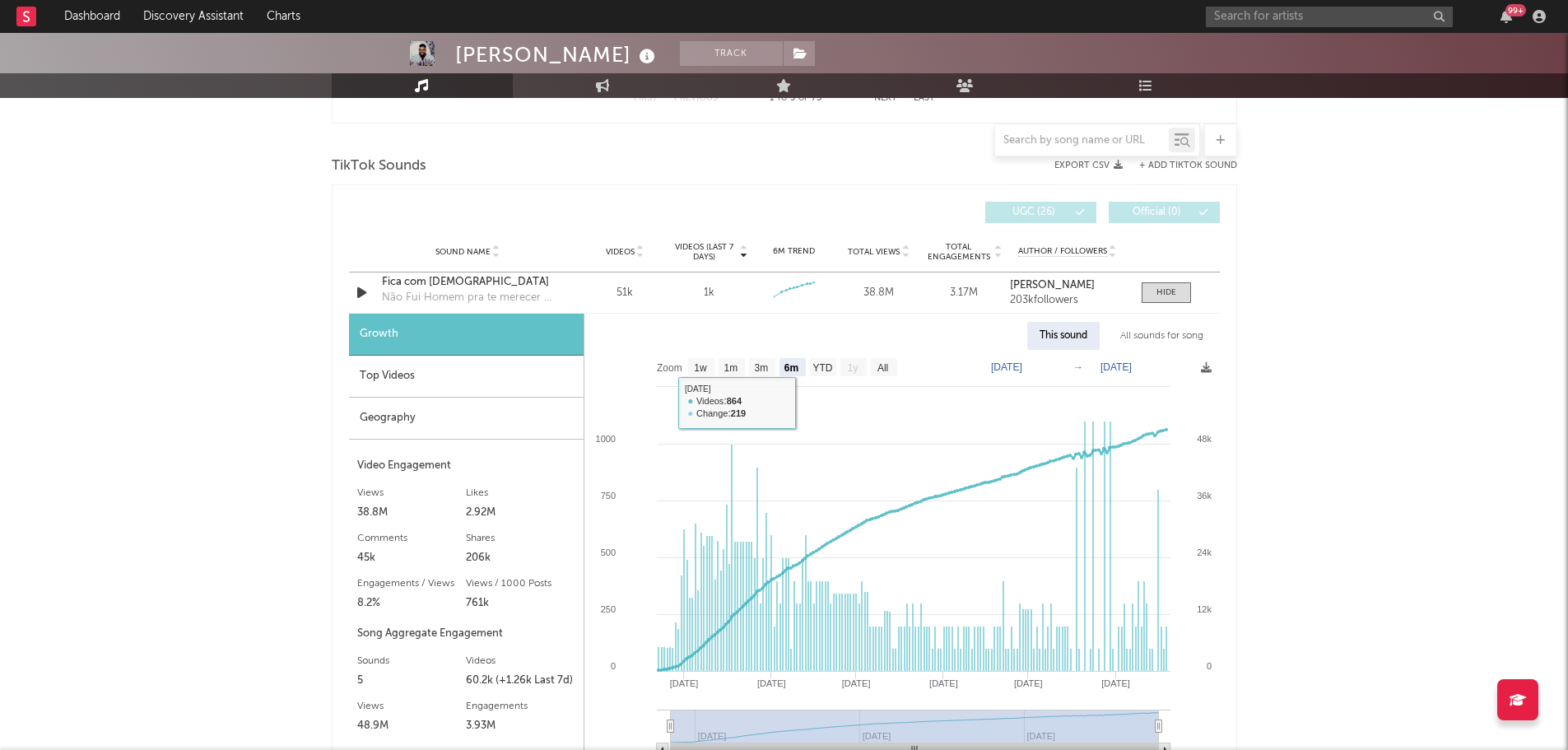
click at [456, 383] on div "Top Videos" at bounding box center [466, 376] width 234 height 42
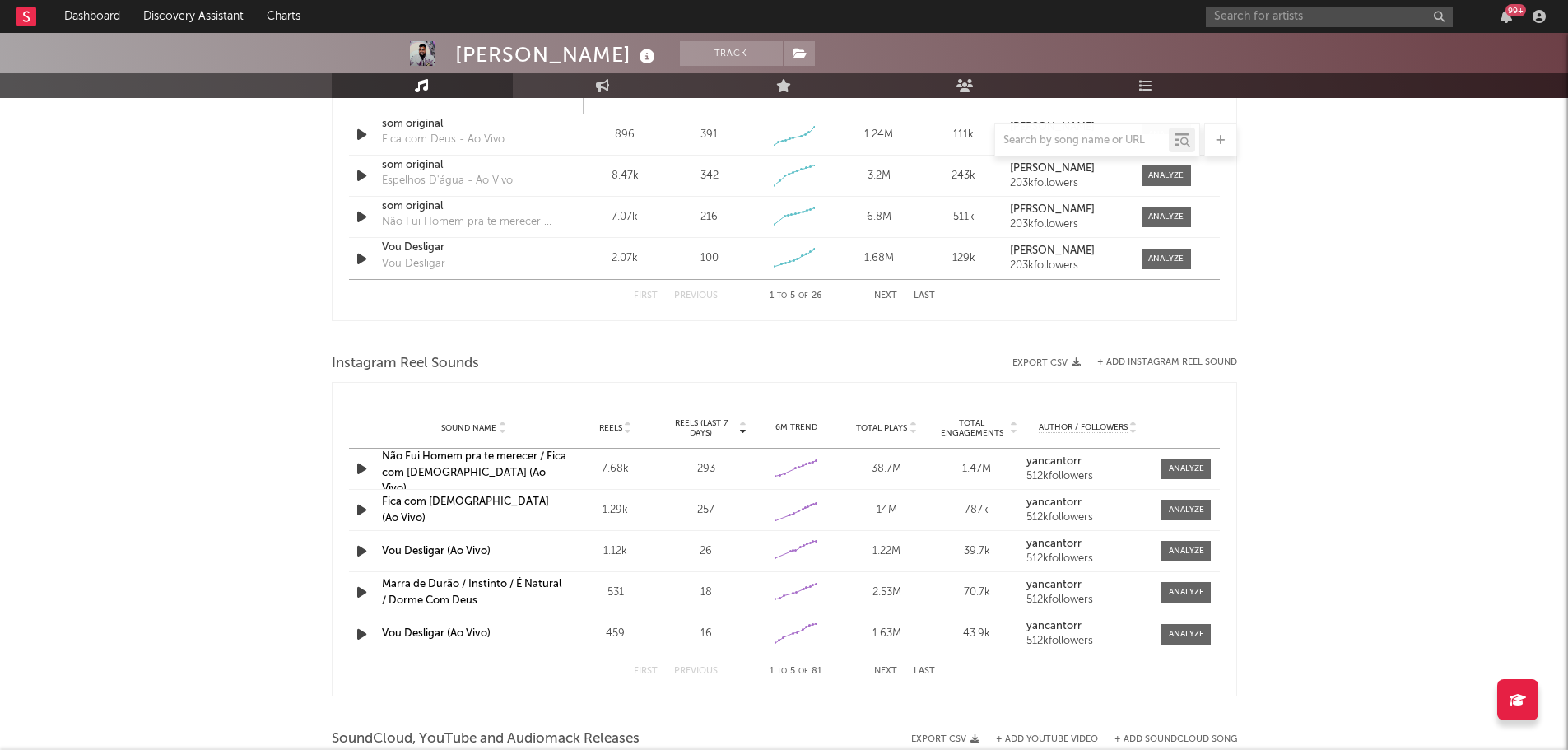
scroll to position [1728, 0]
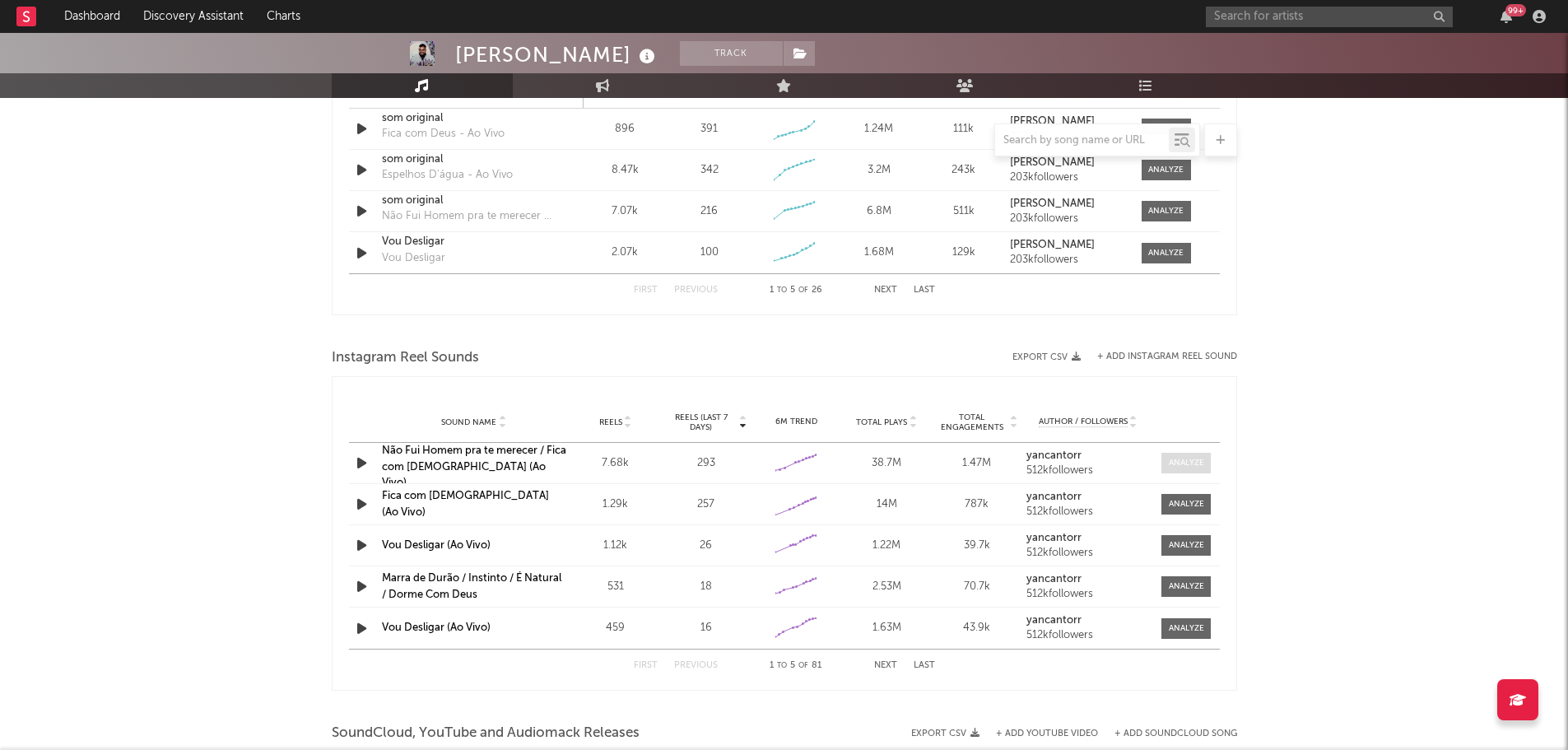
click at [1179, 463] on div at bounding box center [1185, 462] width 35 height 12
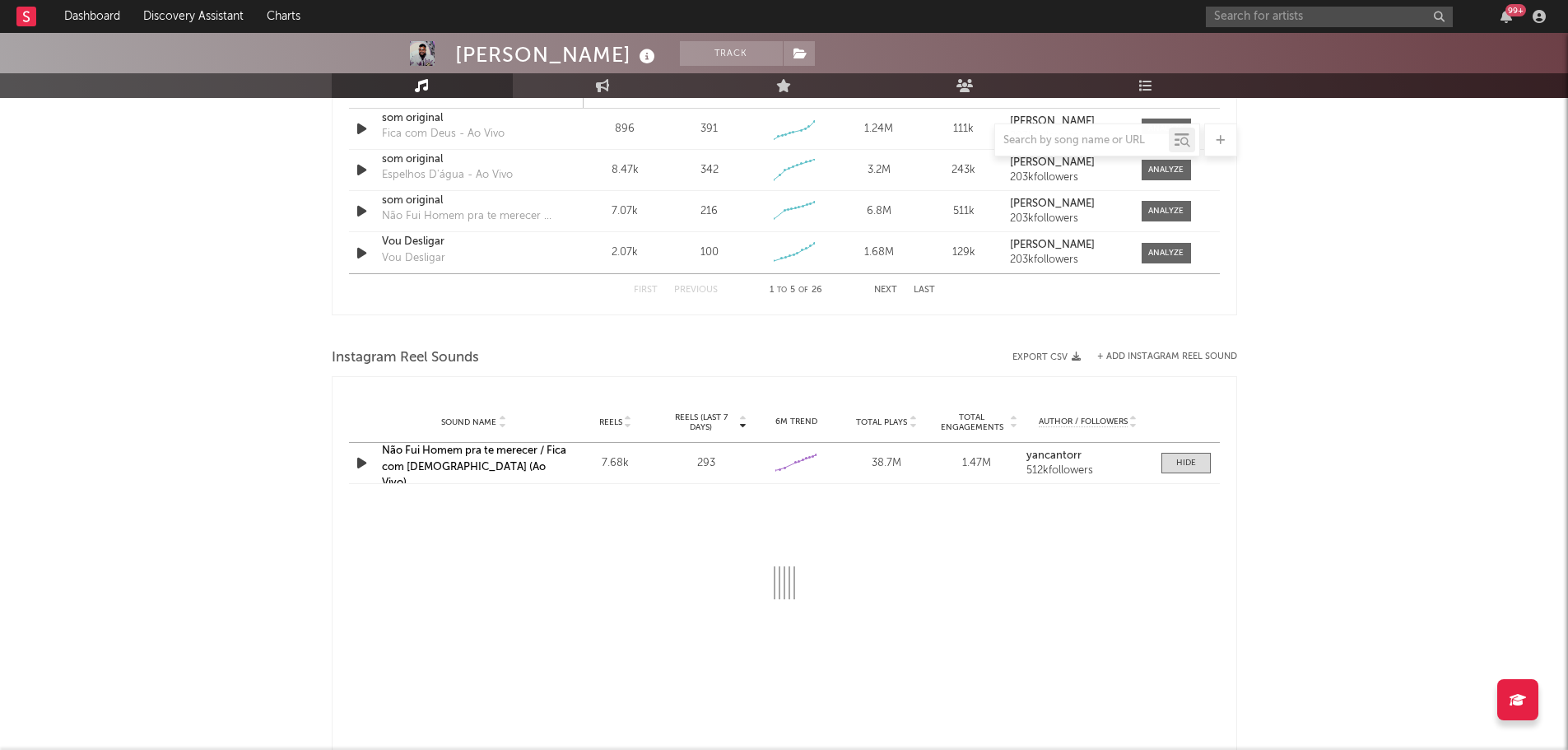
select select "1w"
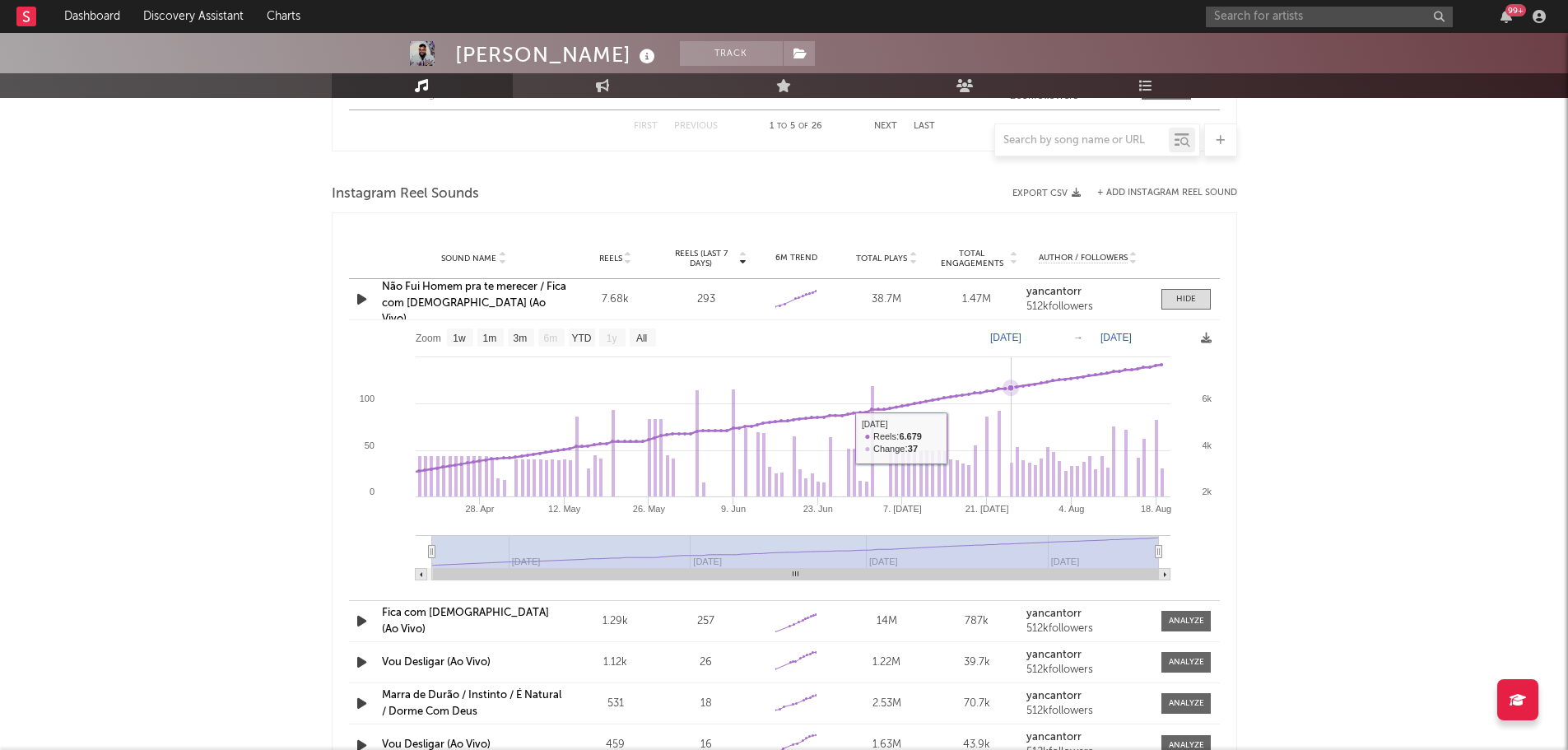
scroll to position [1893, 0]
click at [404, 293] on link "Não Fui Homem pra te merecer / Fica com [DEMOGRAPHIC_DATA] (Ao Vivo)" at bounding box center [473, 301] width 184 height 43
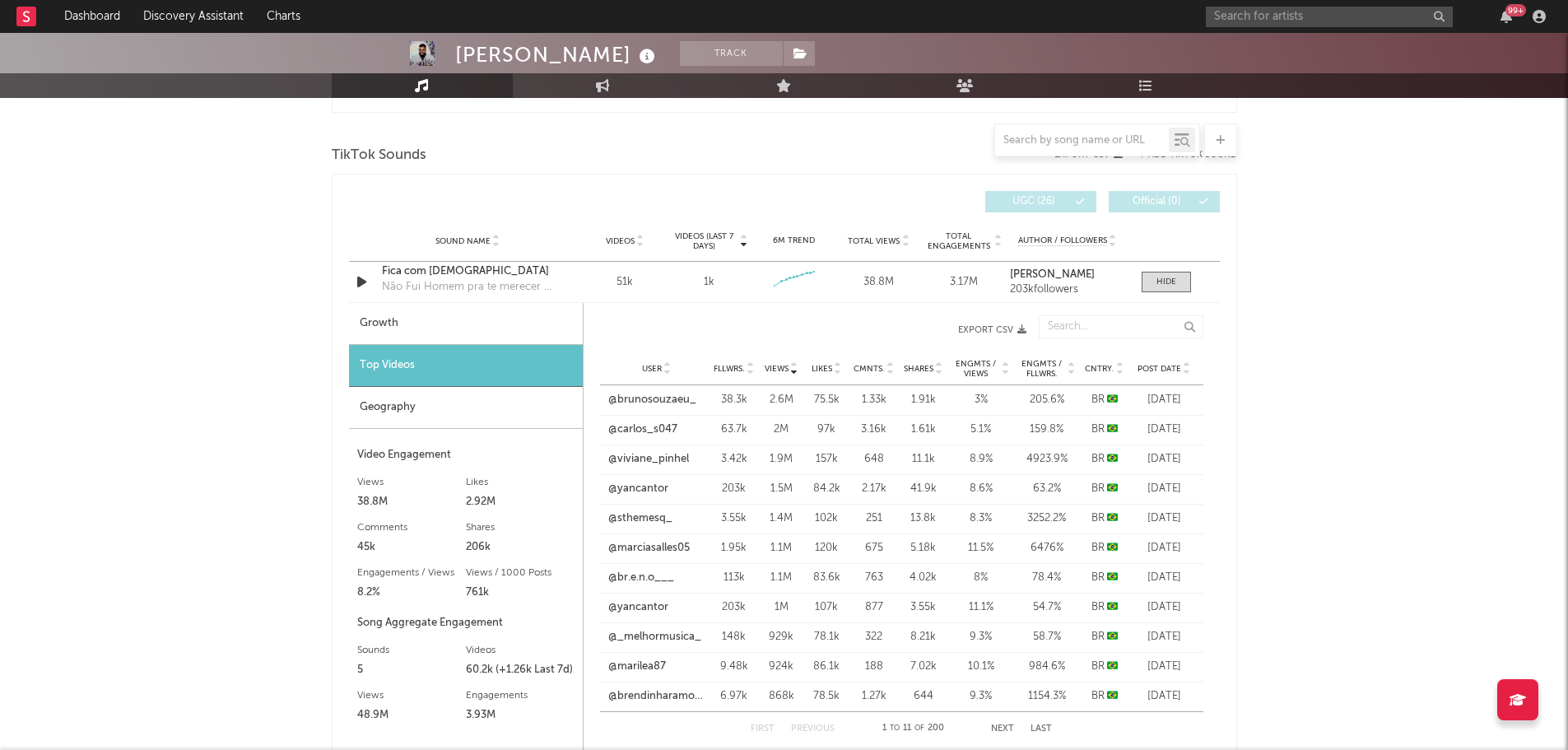
scroll to position [1070, 0]
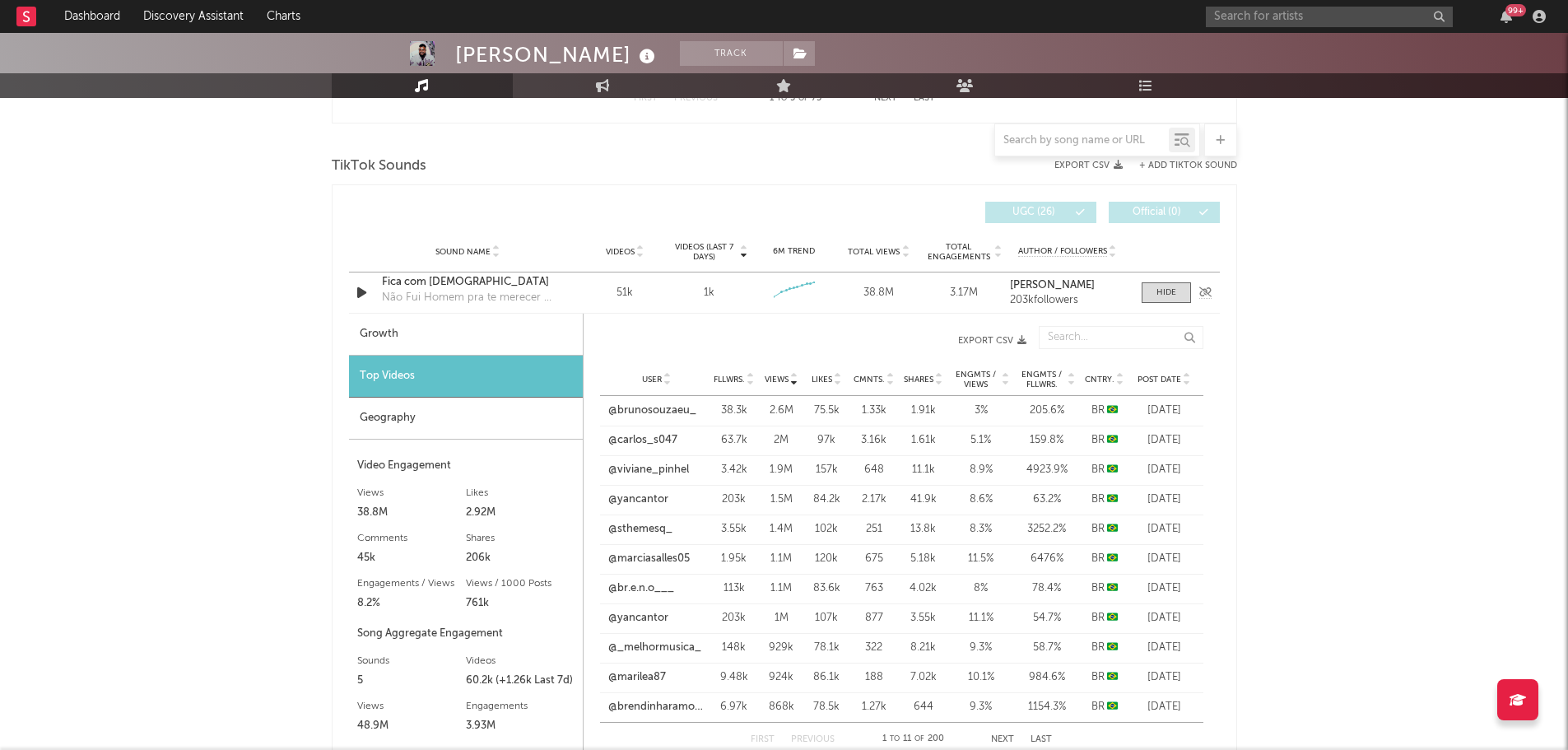
click at [422, 281] on div "Fica com [DEMOGRAPHIC_DATA]" at bounding box center [468, 281] width 172 height 16
click at [1270, 26] on input "text" at bounding box center [1328, 17] width 247 height 21
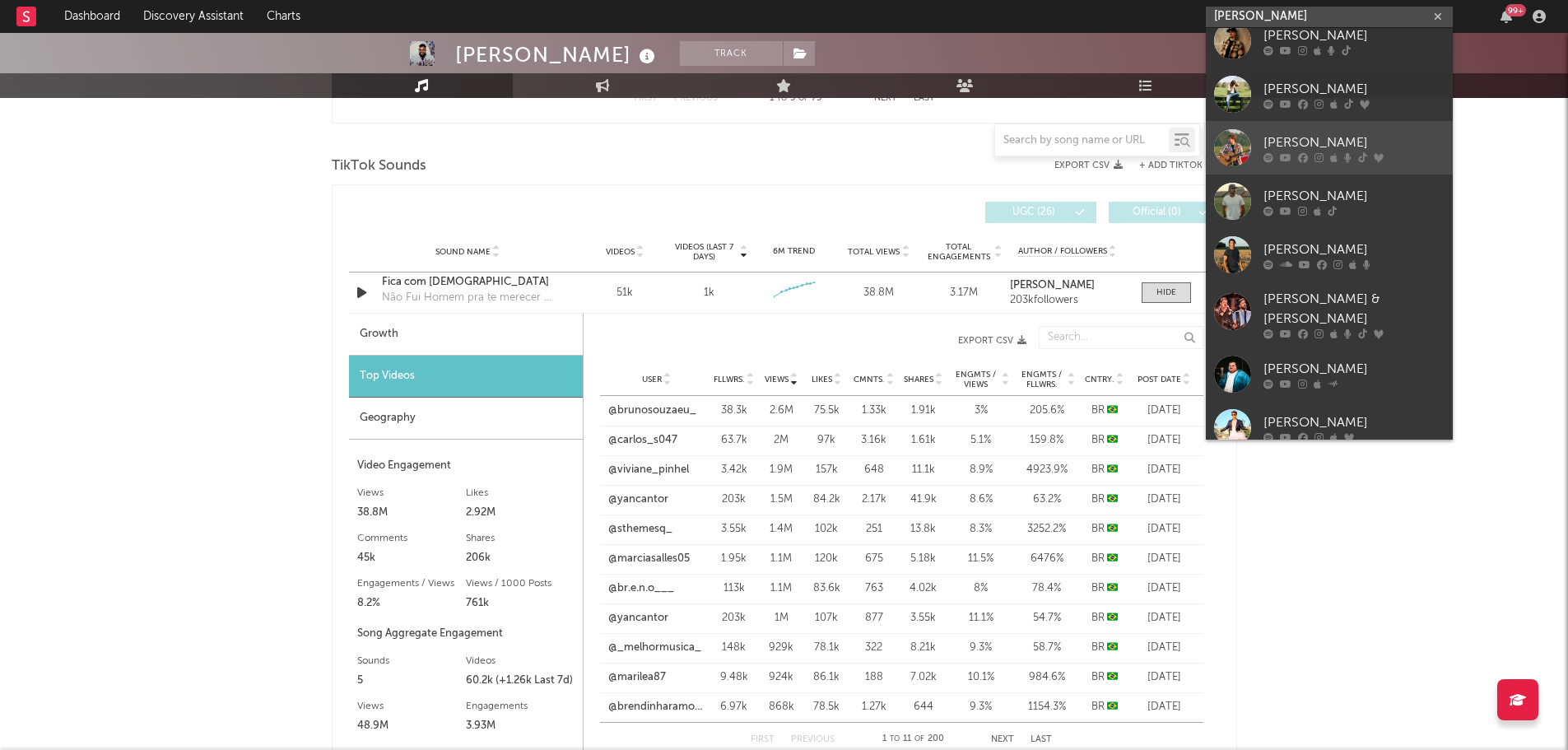
scroll to position [124, 0]
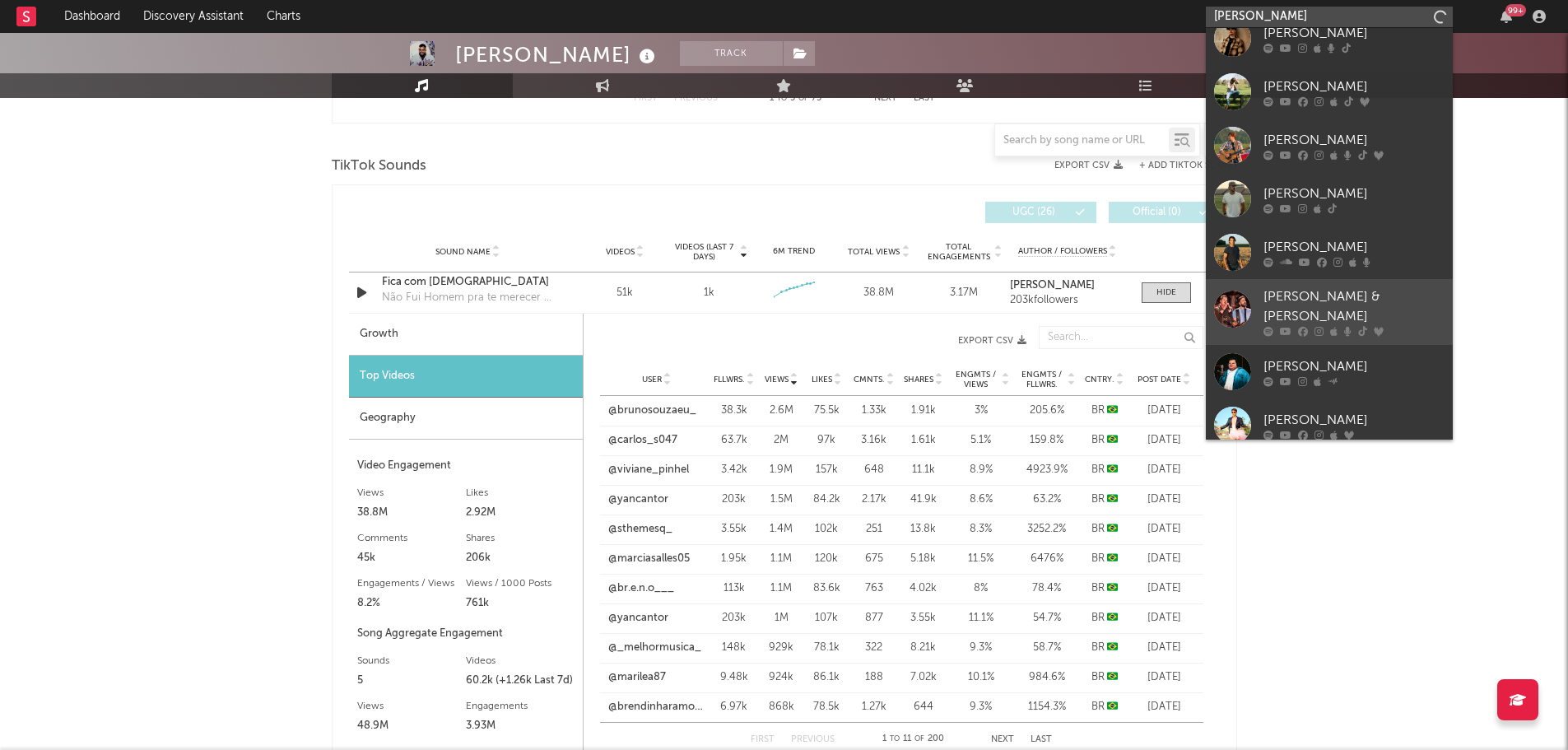
type input "[PERSON_NAME]"
click at [1295, 296] on div "[PERSON_NAME] & [PERSON_NAME]" at bounding box center [1354, 307] width 181 height 40
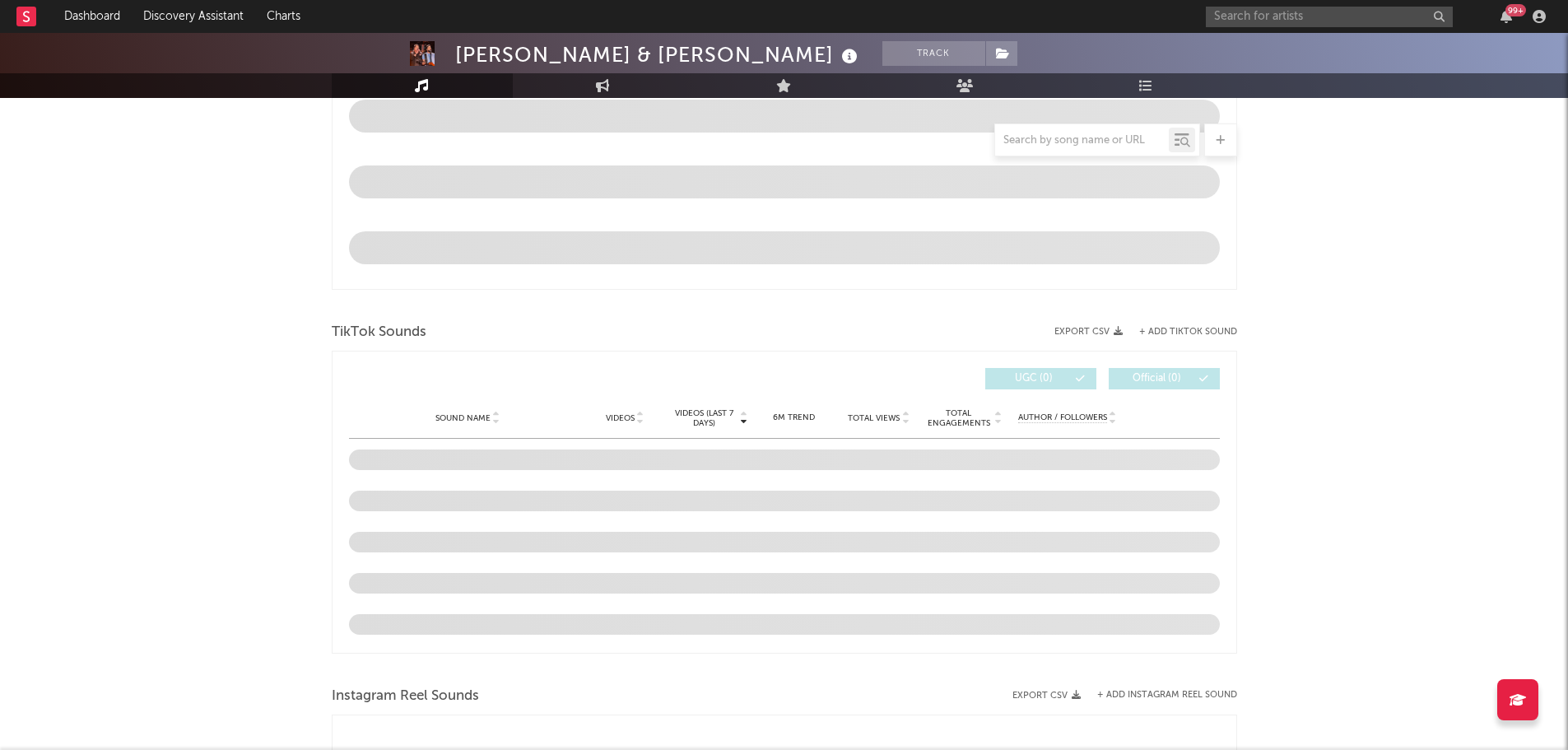
scroll to position [871, 0]
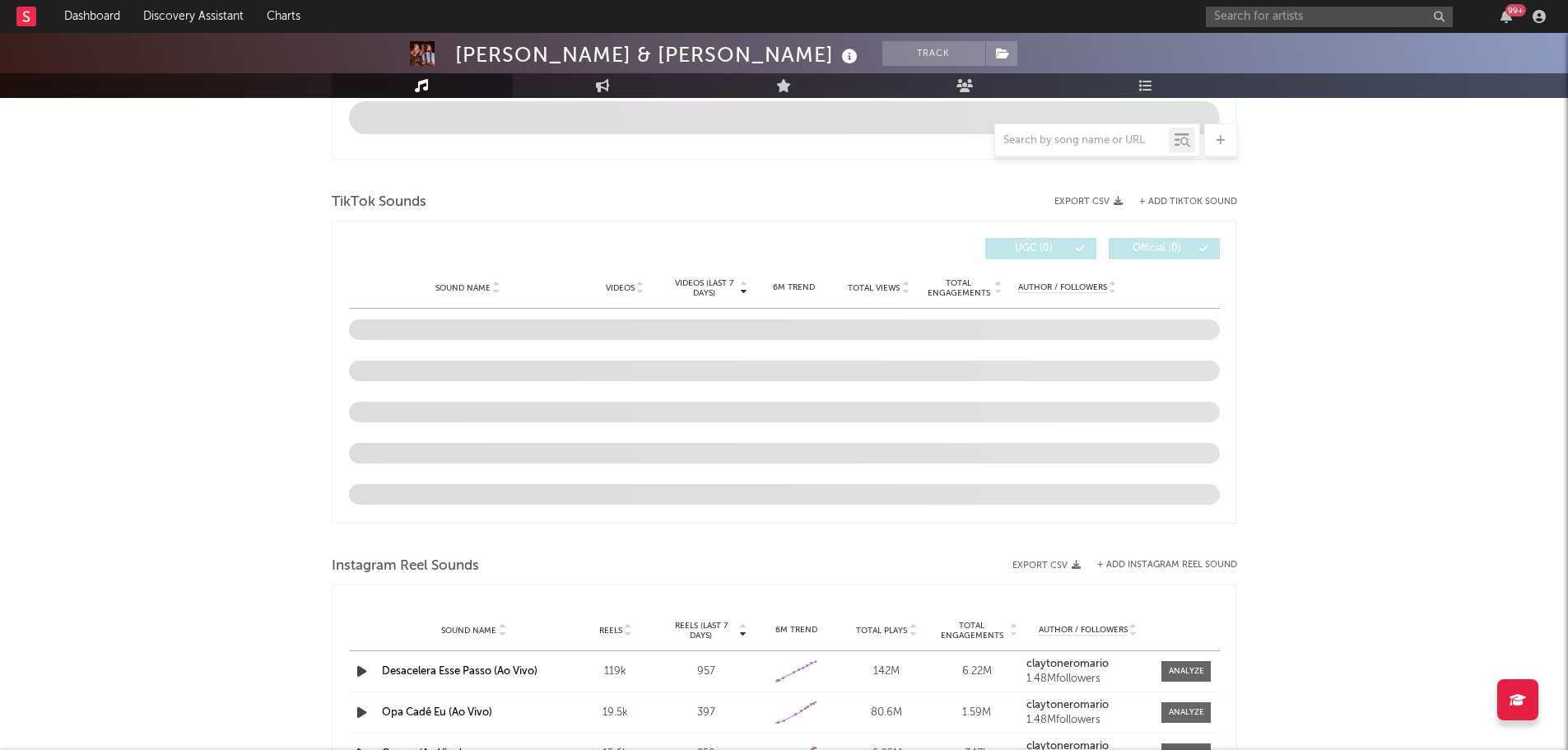
select select "6m"
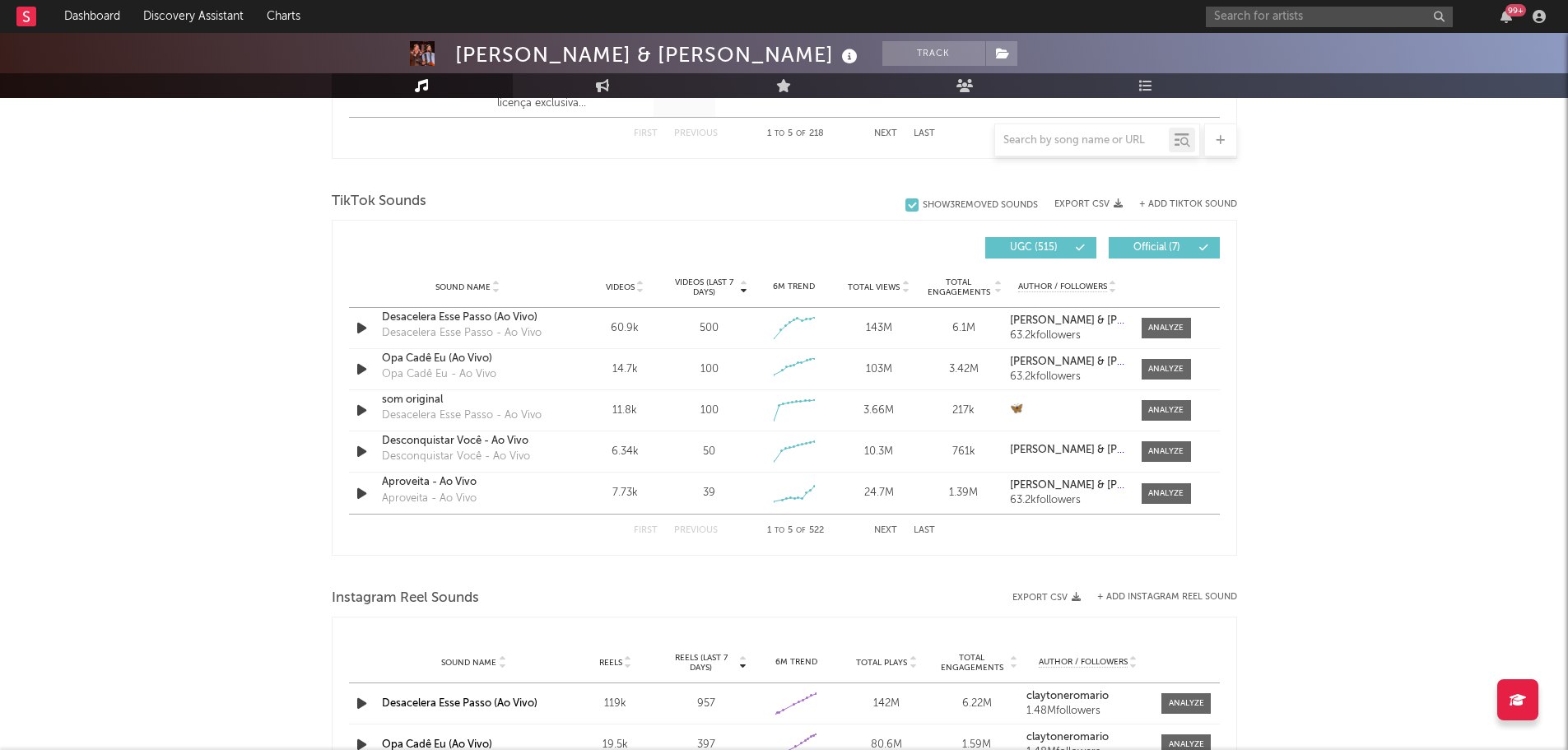
scroll to position [1035, 0]
click at [895, 529] on button "Next" at bounding box center [885, 530] width 23 height 9
click at [883, 531] on button "Next" at bounding box center [885, 530] width 23 height 9
click at [889, 532] on button "Next" at bounding box center [885, 530] width 23 height 9
click at [1169, 325] on div at bounding box center [1165, 327] width 35 height 12
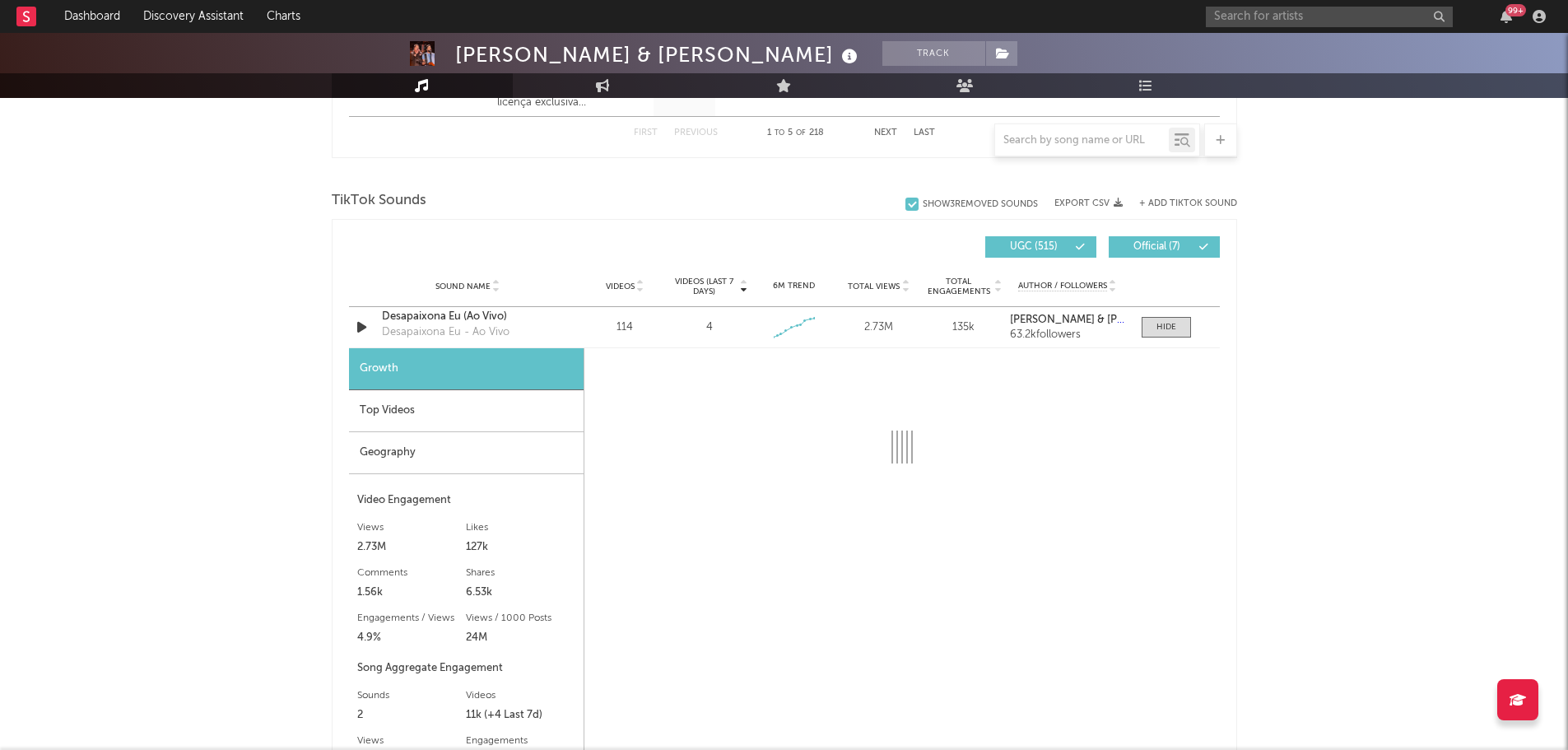
select select "1w"
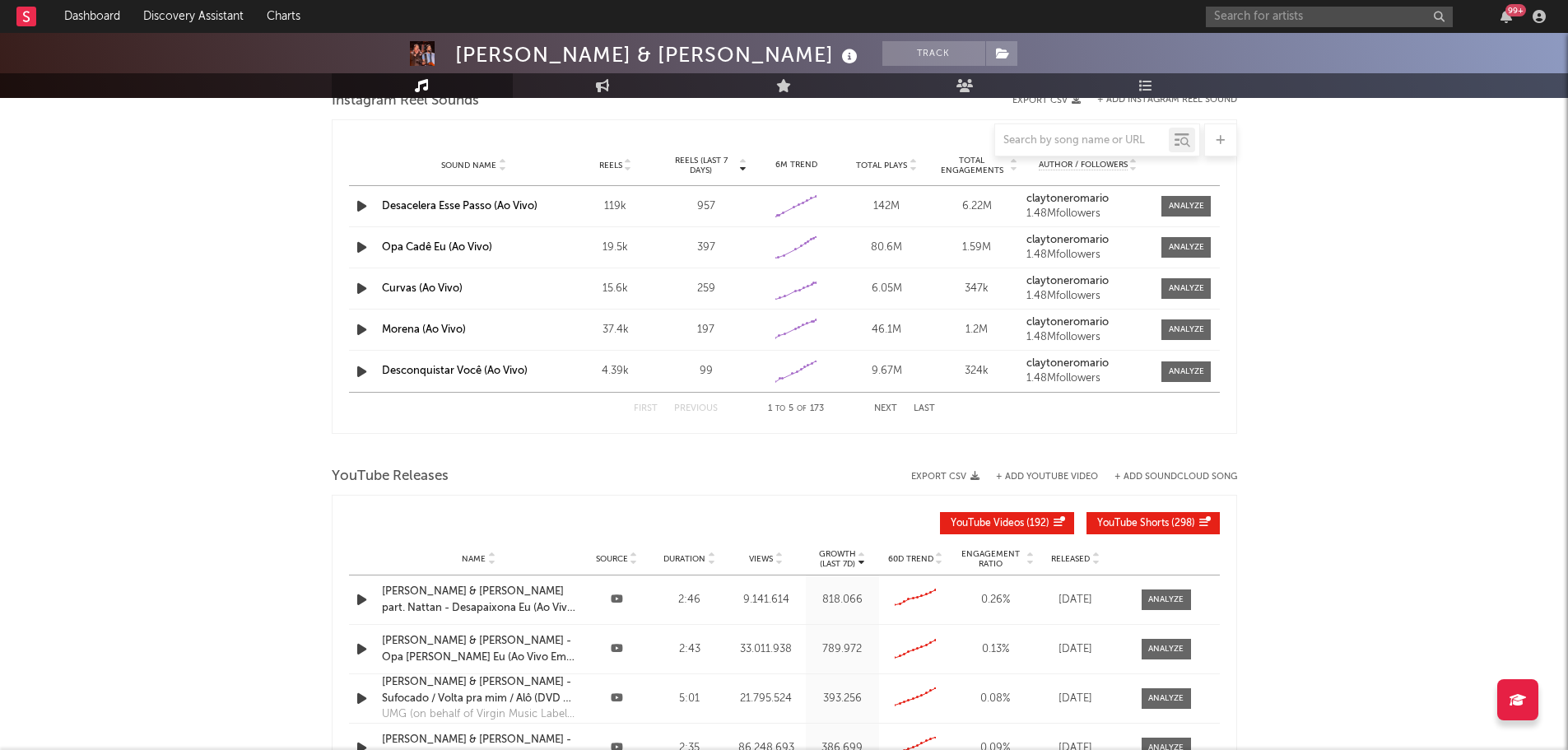
scroll to position [1986, 0]
click at [884, 404] on button "Next" at bounding box center [885, 408] width 23 height 9
click at [1166, 197] on span at bounding box center [1185, 205] width 49 height 21
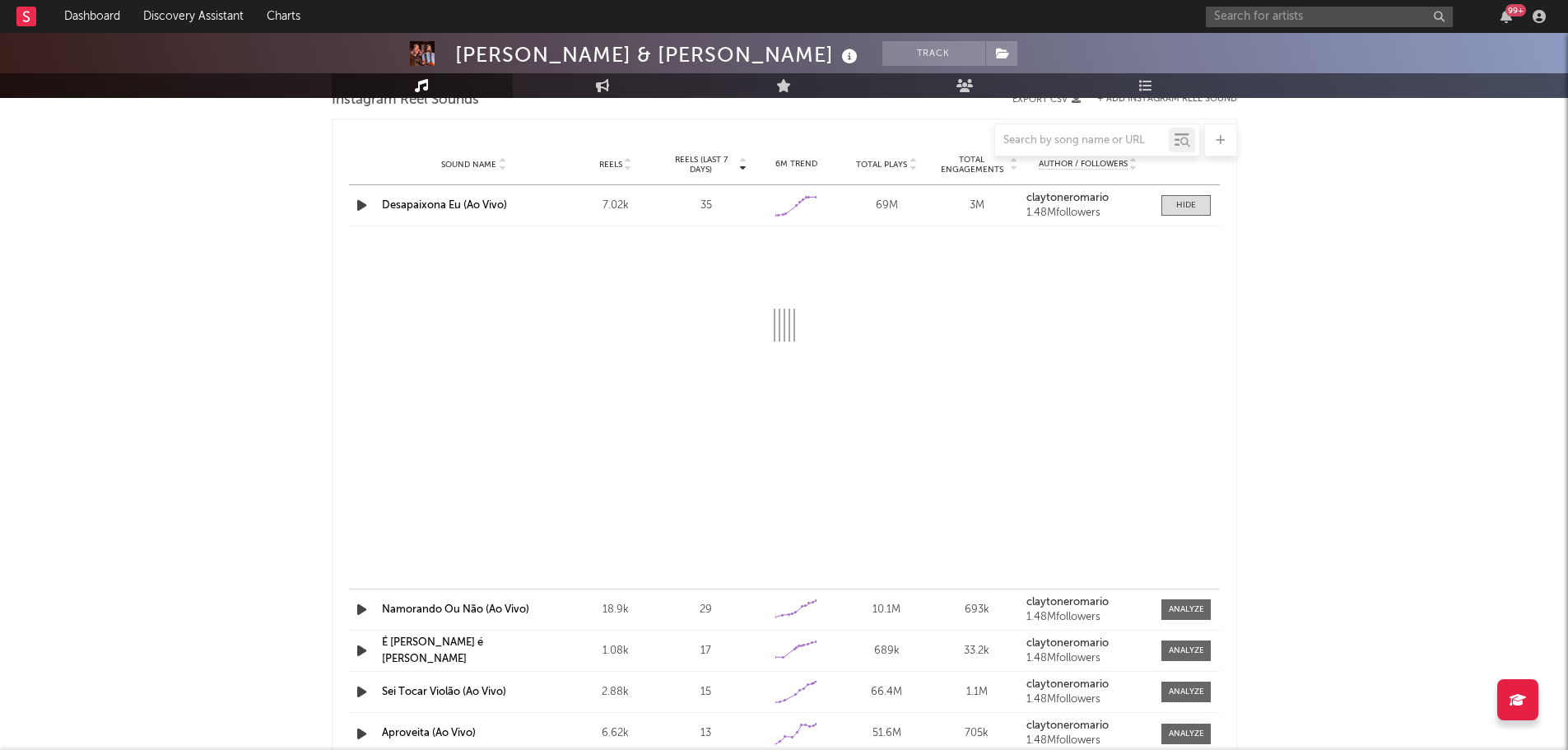
select select "1w"
